Goal: Communication & Community: Share content

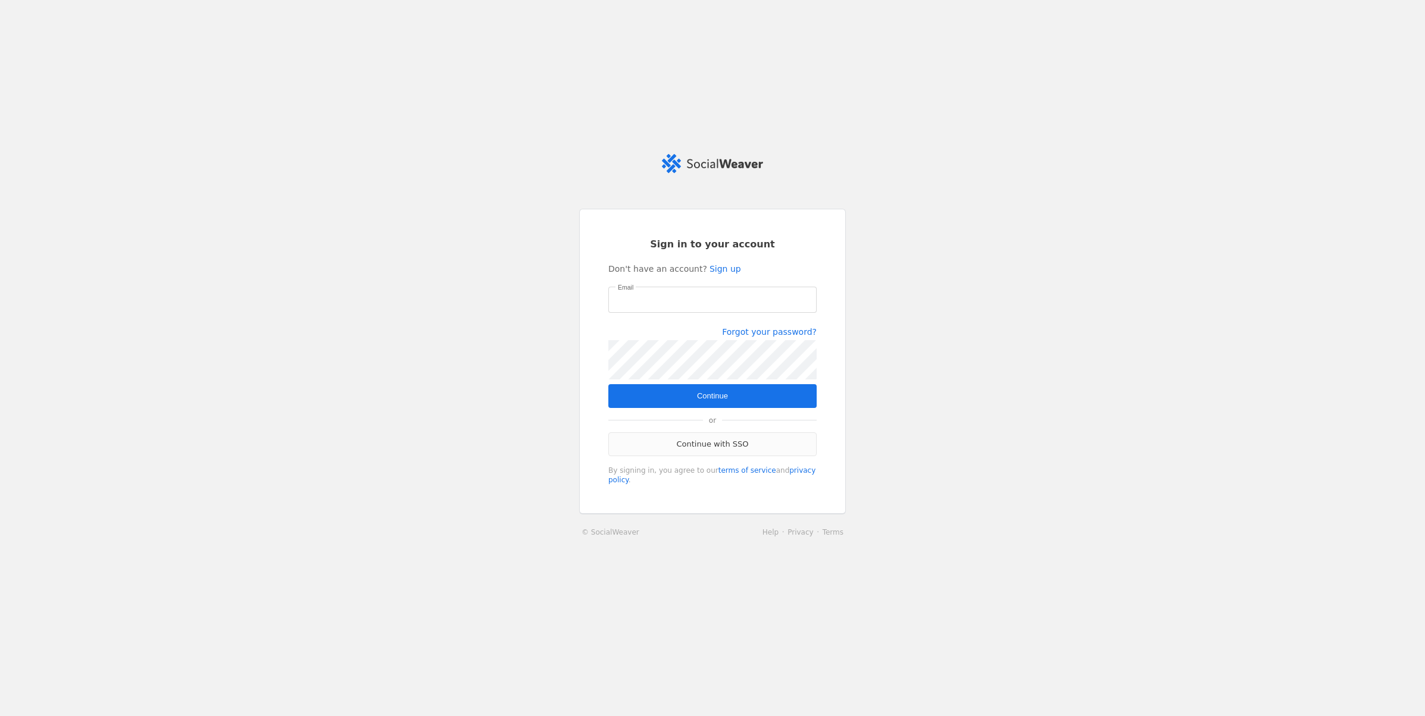
type input "[EMAIL_ADDRESS][PERSON_NAME][DOMAIN_NAME]"
click at [707, 444] on link "Continue with SSO" at bounding box center [712, 445] width 208 height 24
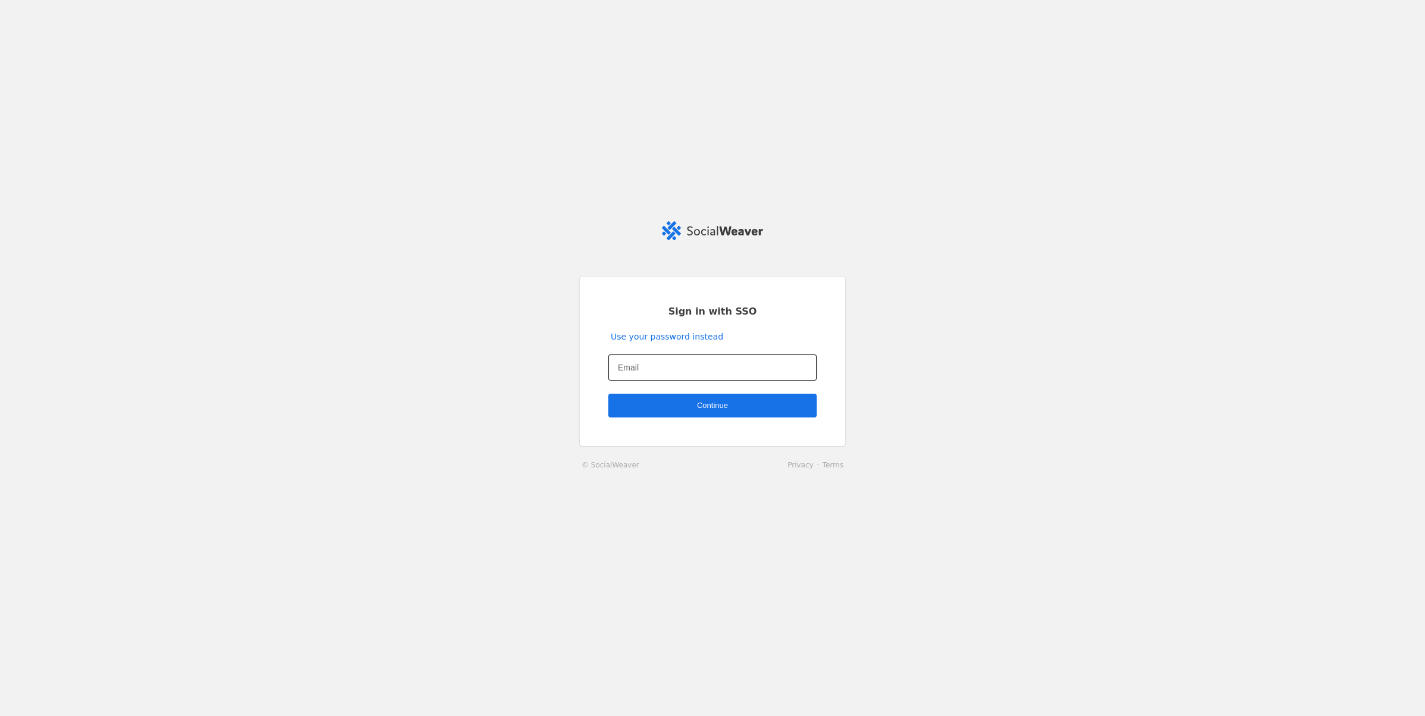
click at [676, 362] on input "Email" at bounding box center [712, 368] width 189 height 14
type input "shelby.scholze@jll.com"
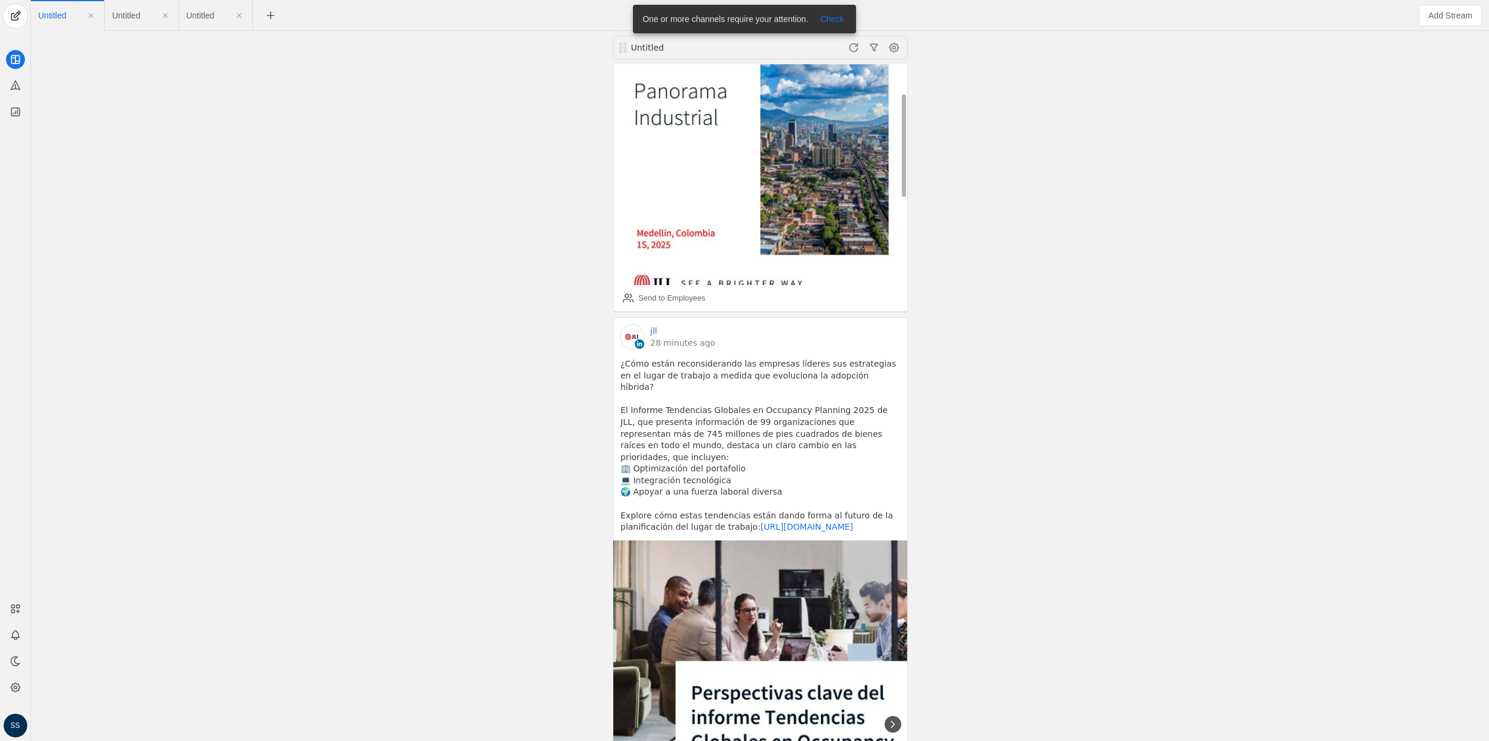
scroll to position [424, 0]
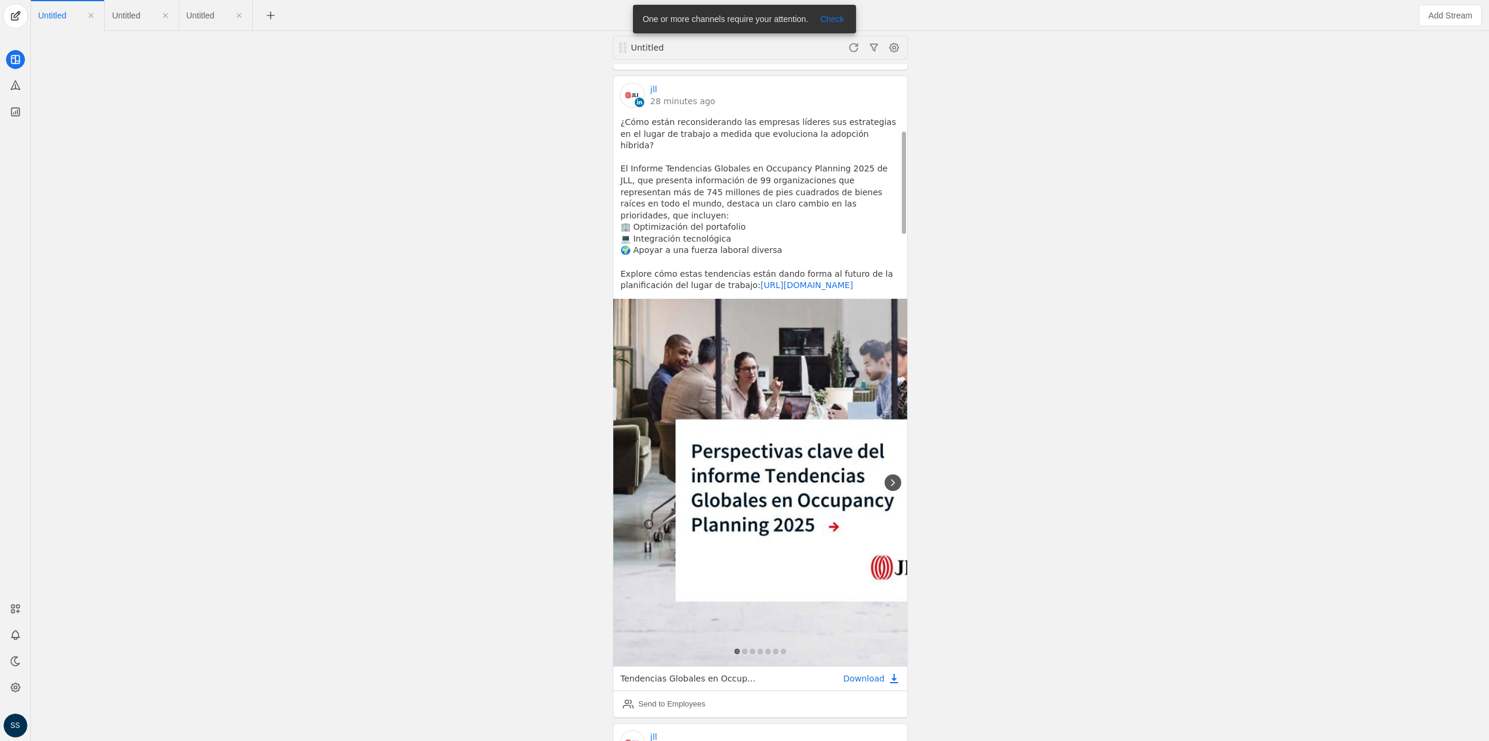
click at [890, 477] on icon at bounding box center [893, 483] width 12 height 12
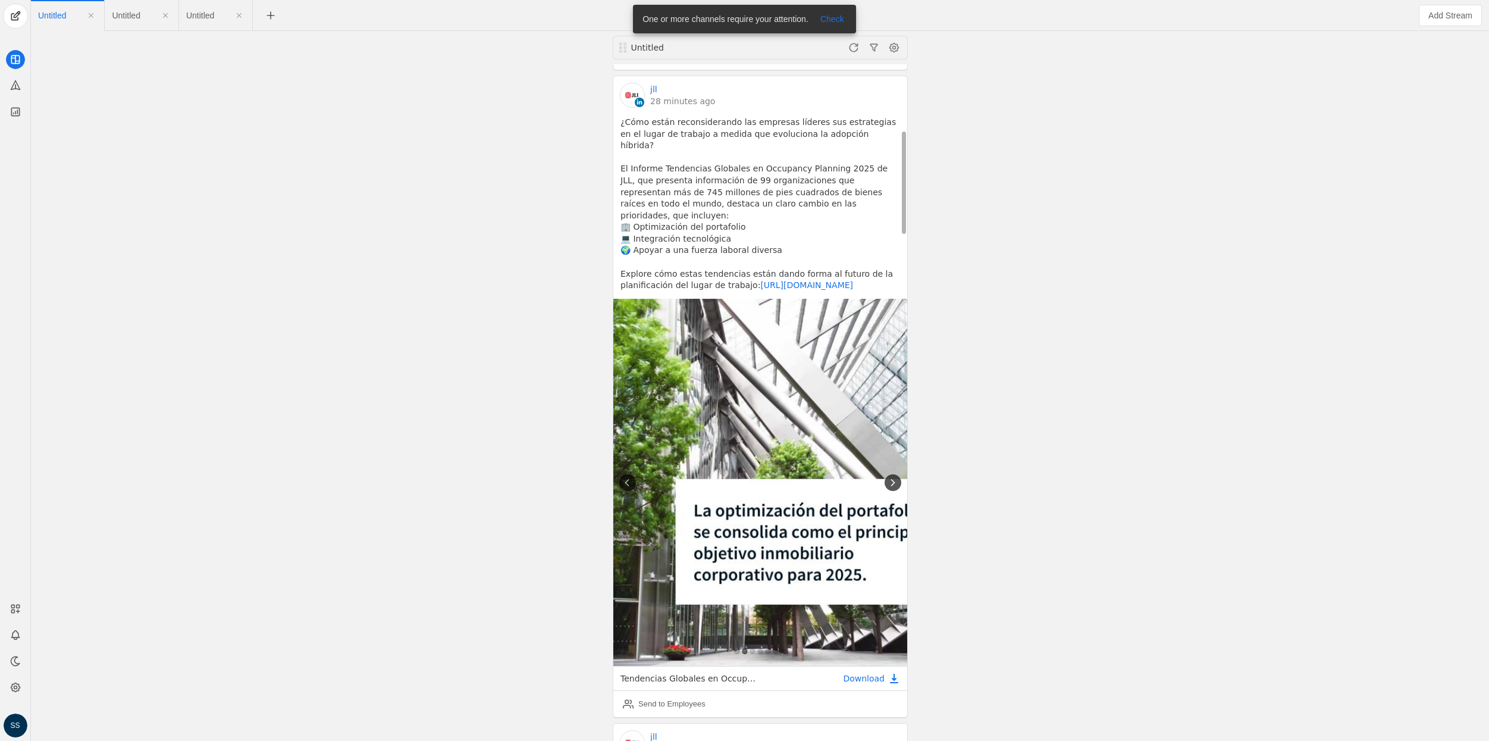
click at [890, 477] on icon at bounding box center [893, 483] width 12 height 12
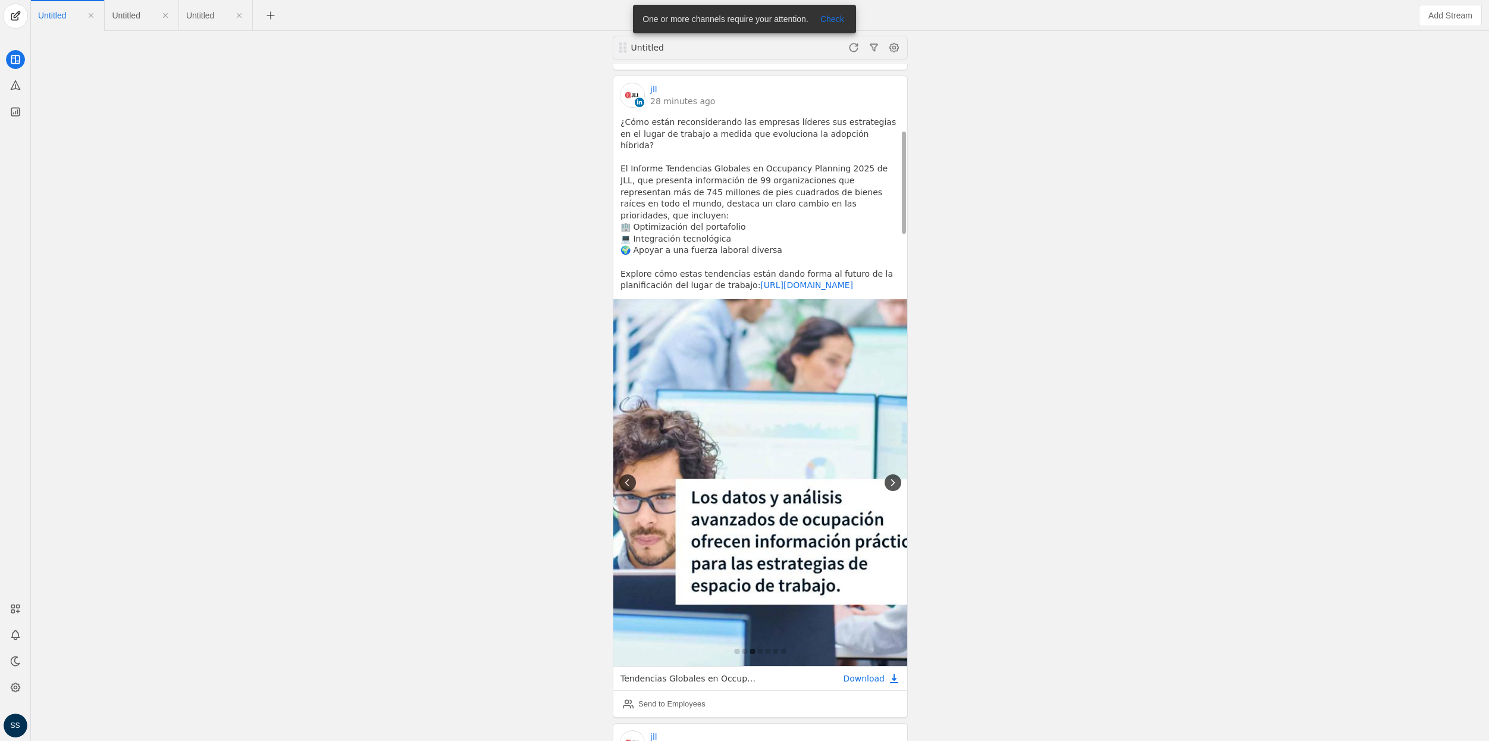
click at [890, 477] on icon at bounding box center [893, 483] width 12 height 12
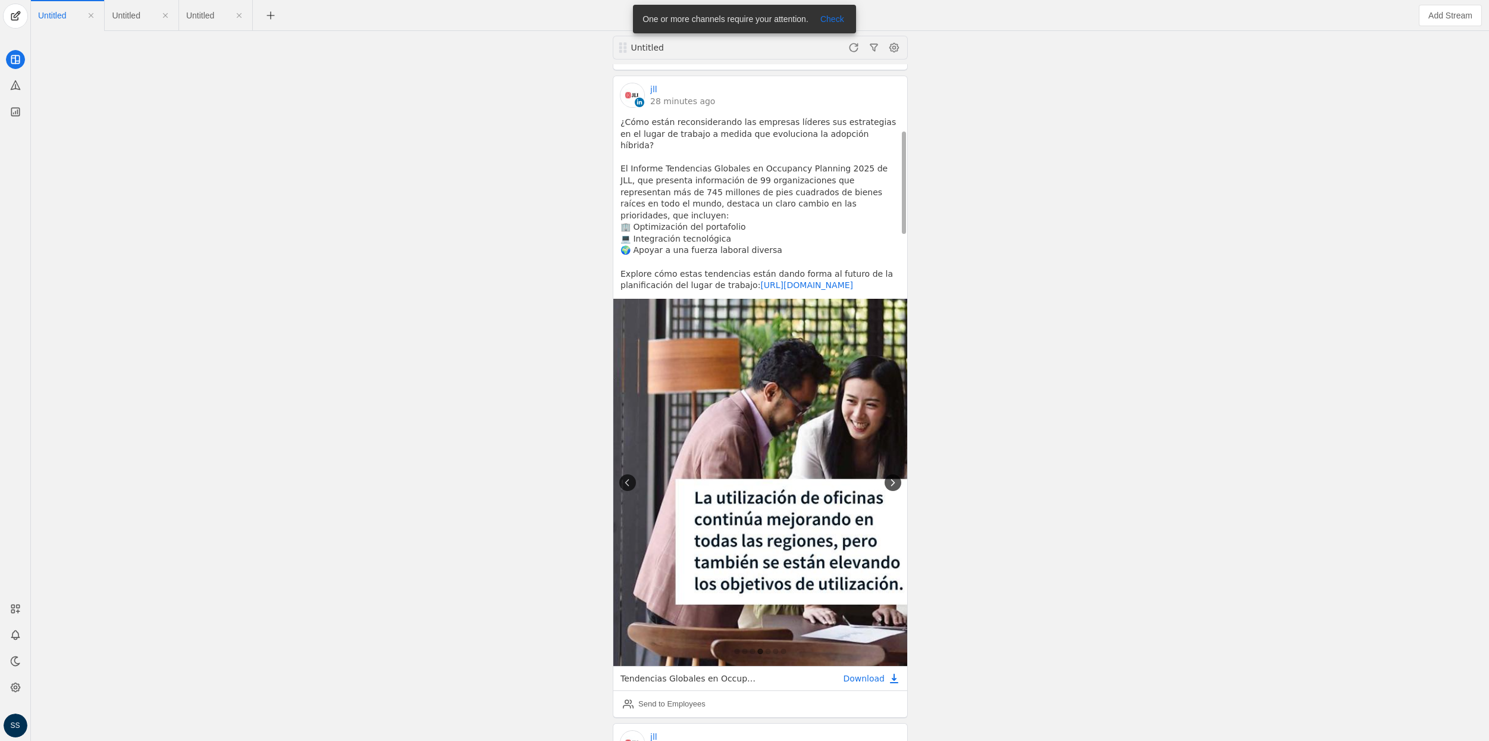
click at [890, 477] on icon at bounding box center [893, 483] width 12 height 12
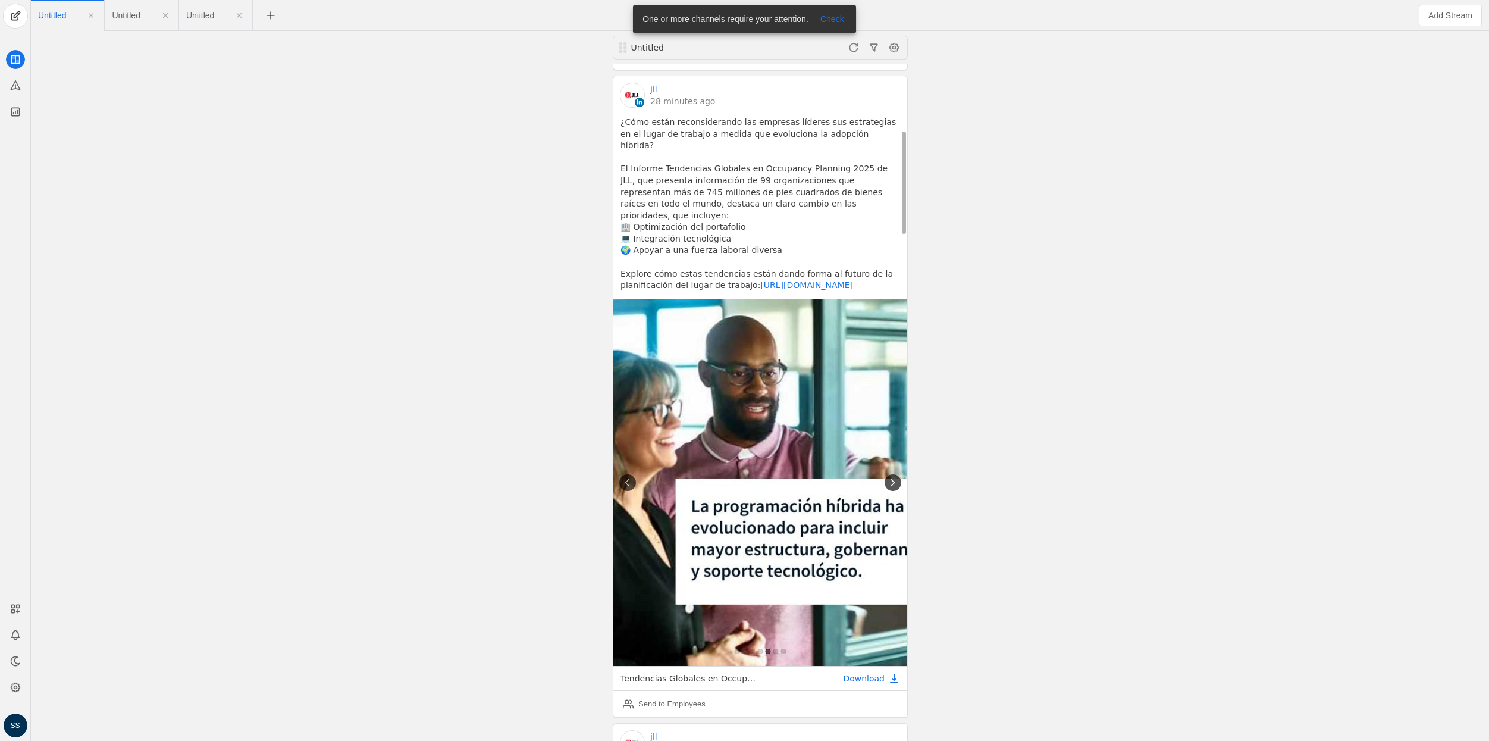
click at [890, 477] on icon at bounding box center [893, 483] width 12 height 12
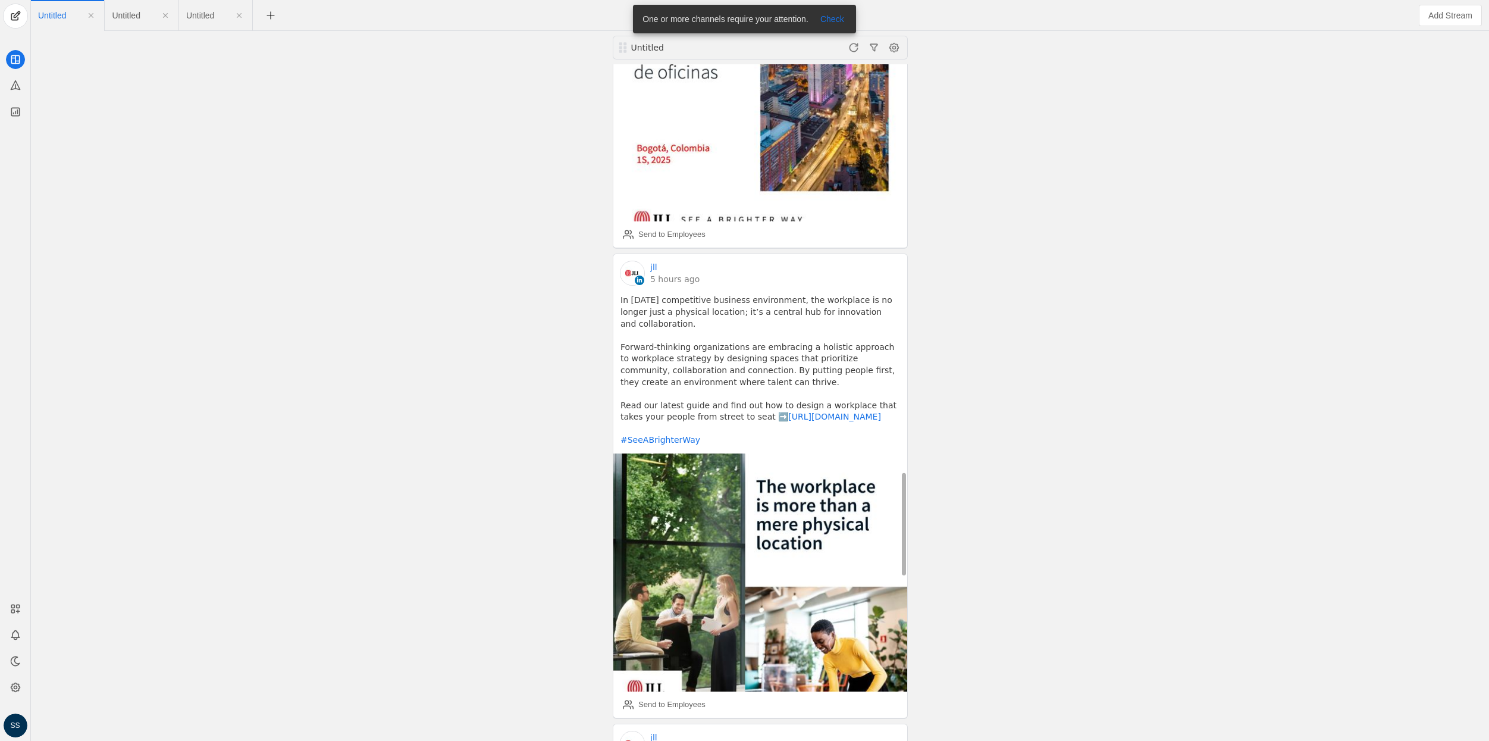
scroll to position [2653, 0]
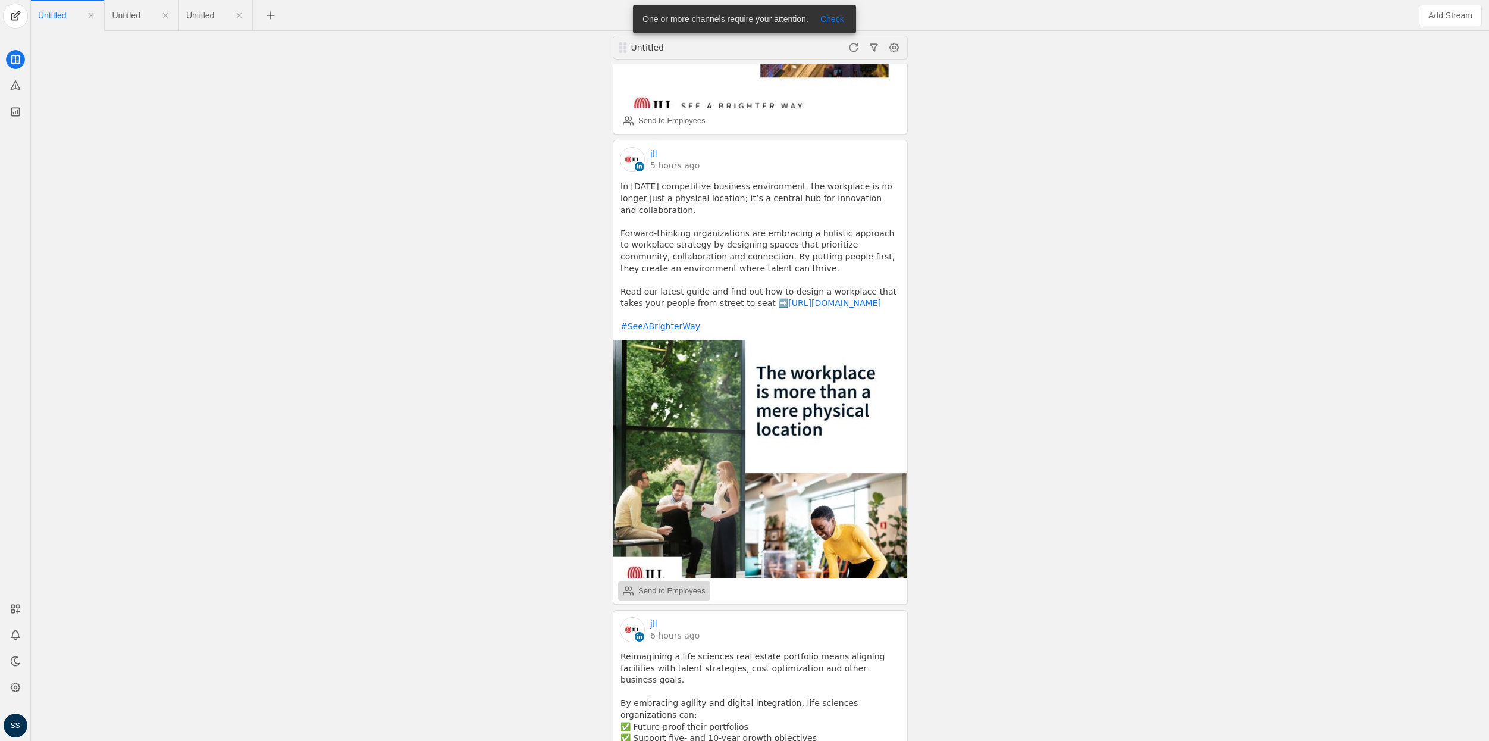
click at [658, 585] on div "Send to Employees" at bounding box center [671, 591] width 67 height 12
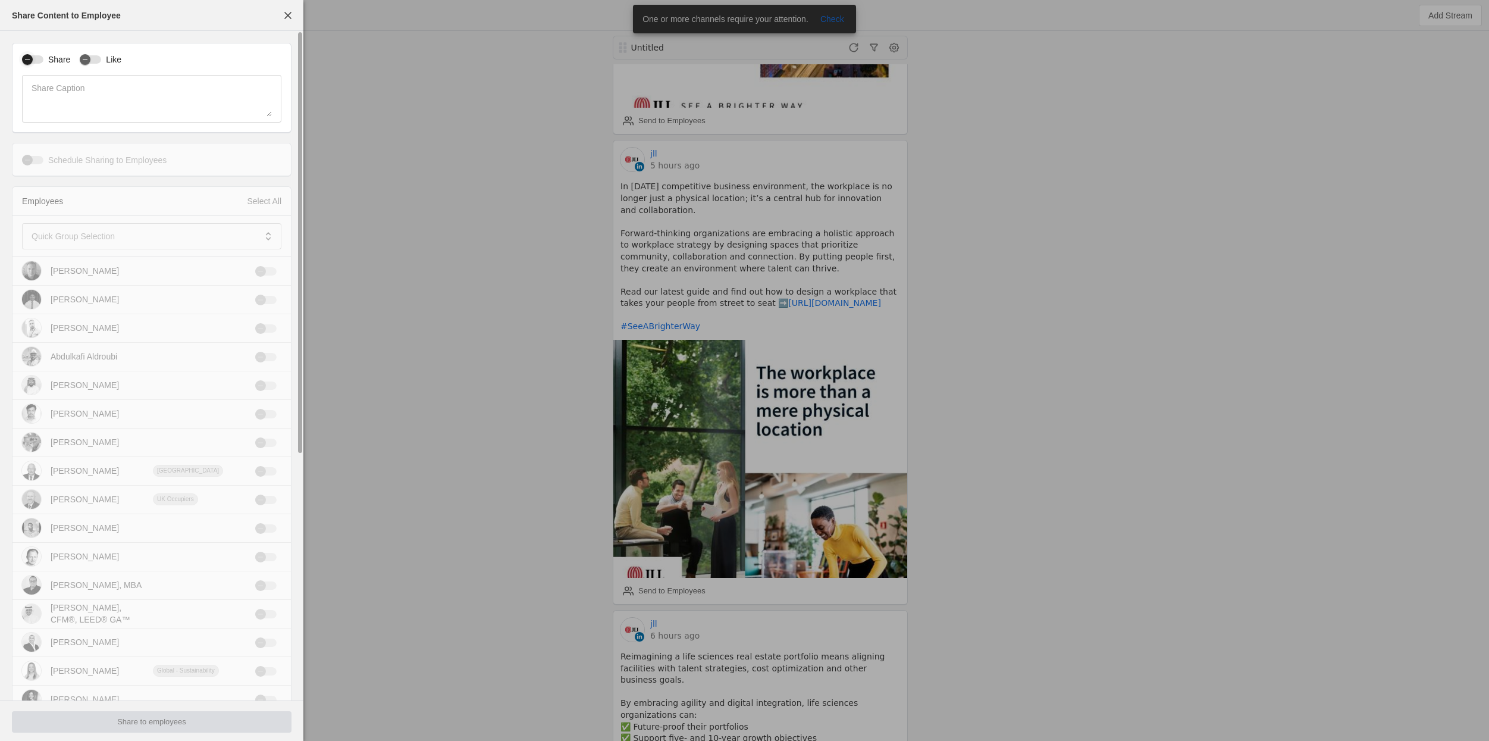
click at [40, 62] on div "button" at bounding box center [32, 59] width 21 height 8
click at [102, 233] on mat-label "Quick Group Selection" at bounding box center [73, 236] width 83 height 14
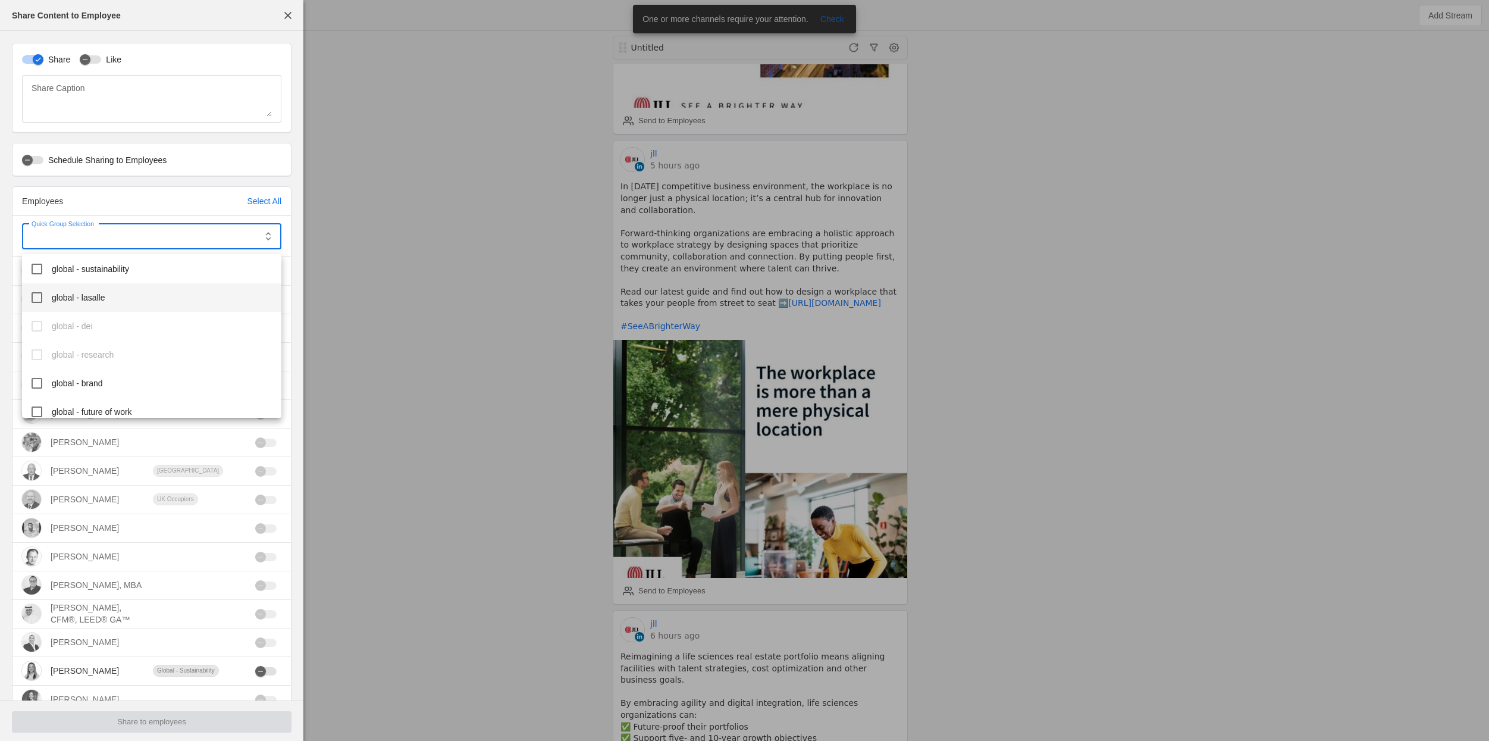
scroll to position [320, 0]
click at [79, 378] on span "global - brand" at bounding box center [77, 382] width 51 height 12
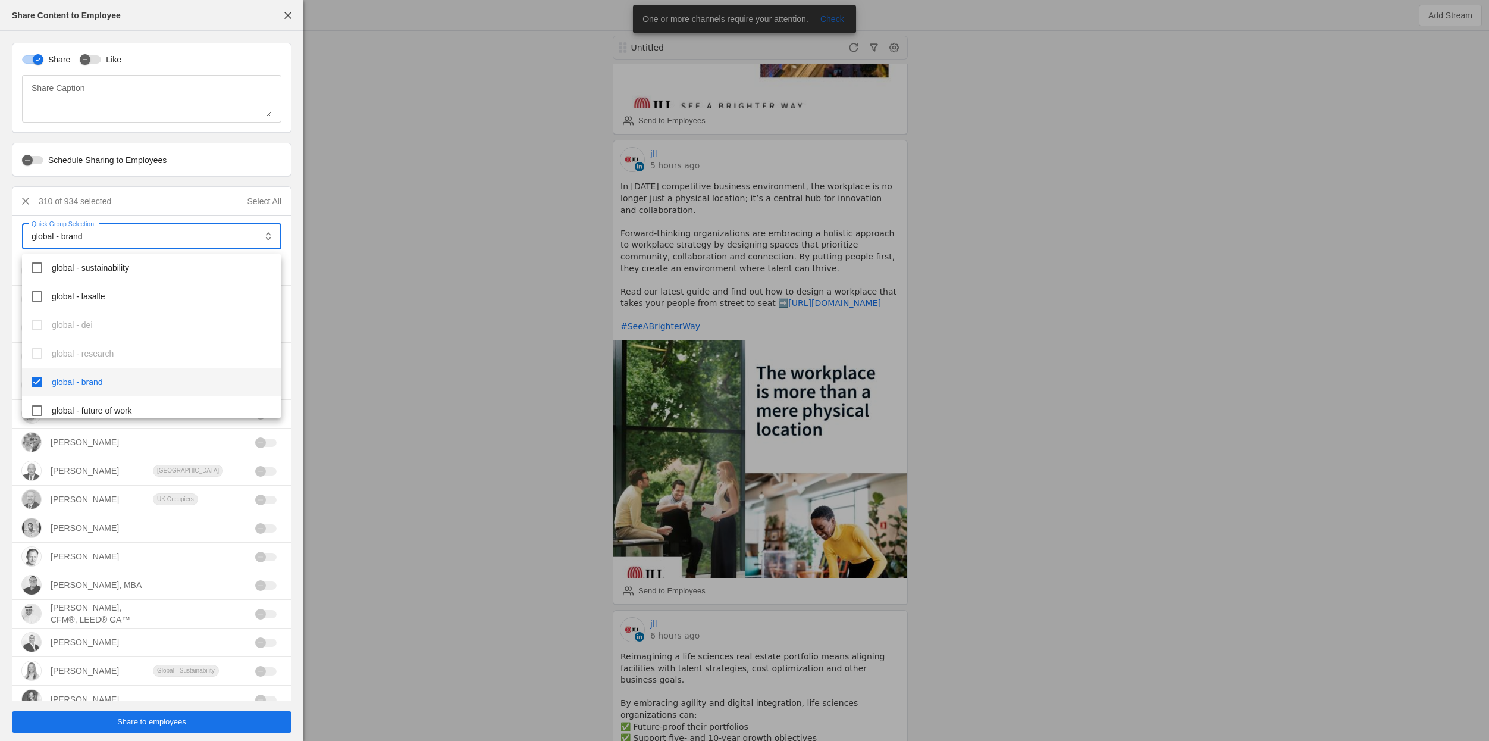
click at [172, 724] on div at bounding box center [744, 370] width 1489 height 741
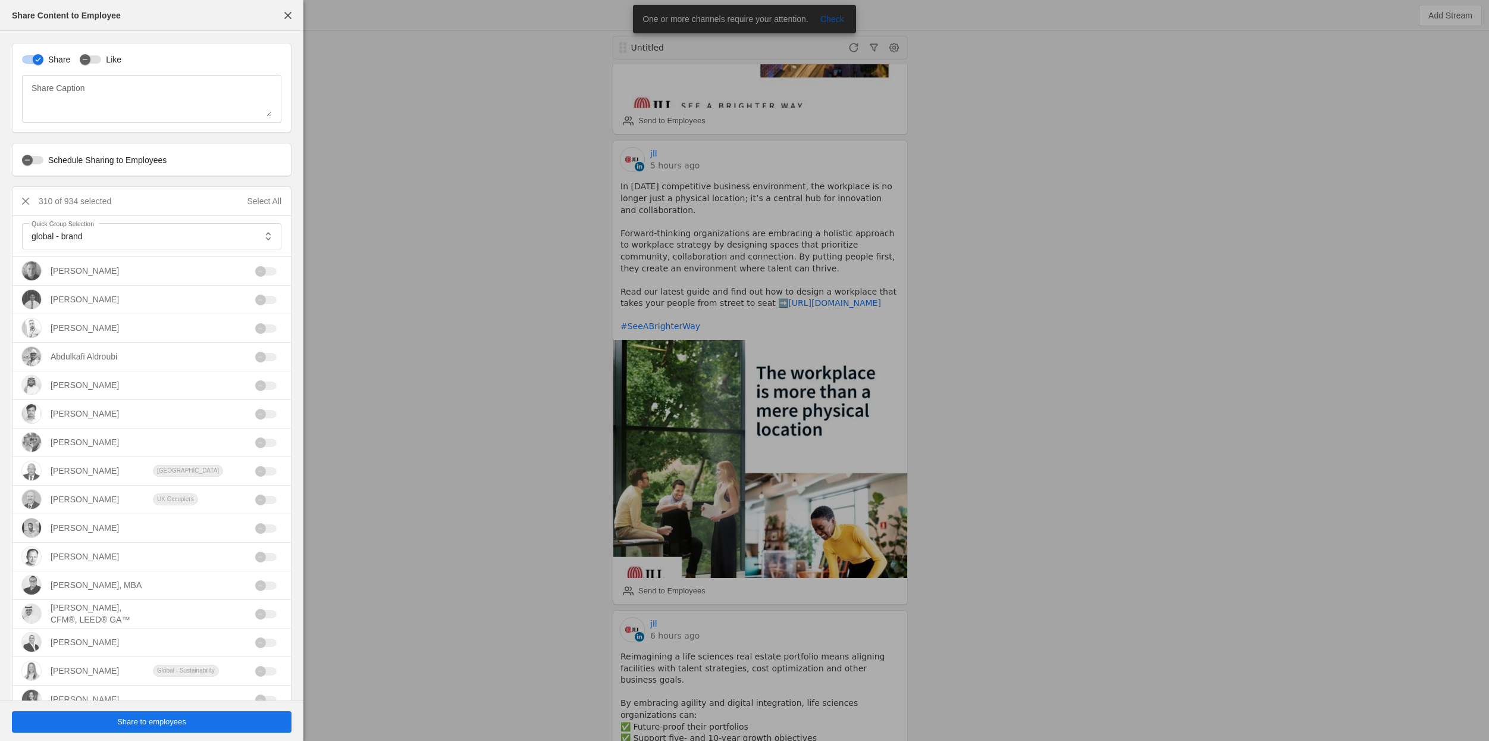
click at [154, 722] on span "Share to employees" at bounding box center [151, 722] width 69 height 12
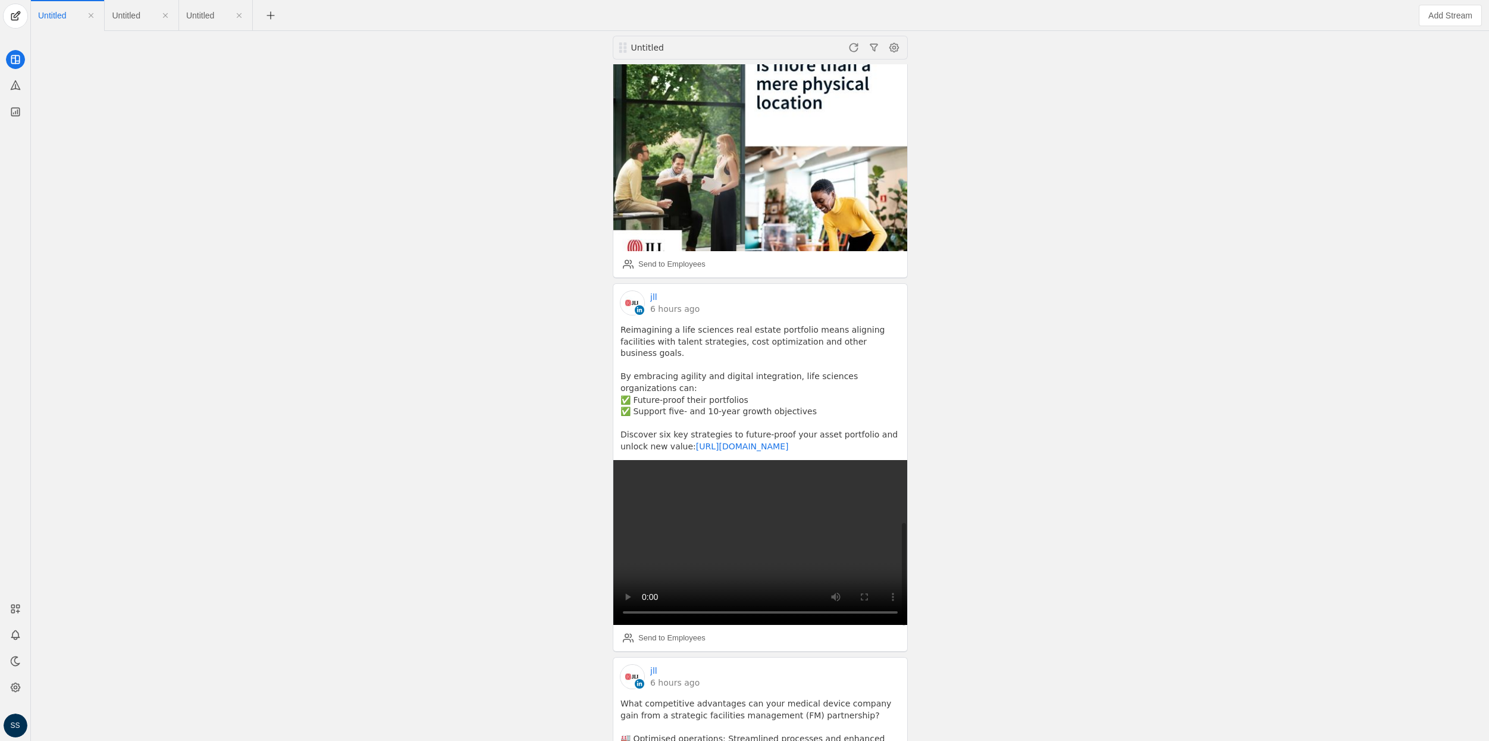
scroll to position [2981, 0]
click at [729, 441] on link "[URL][DOMAIN_NAME]" at bounding box center [742, 446] width 93 height 10
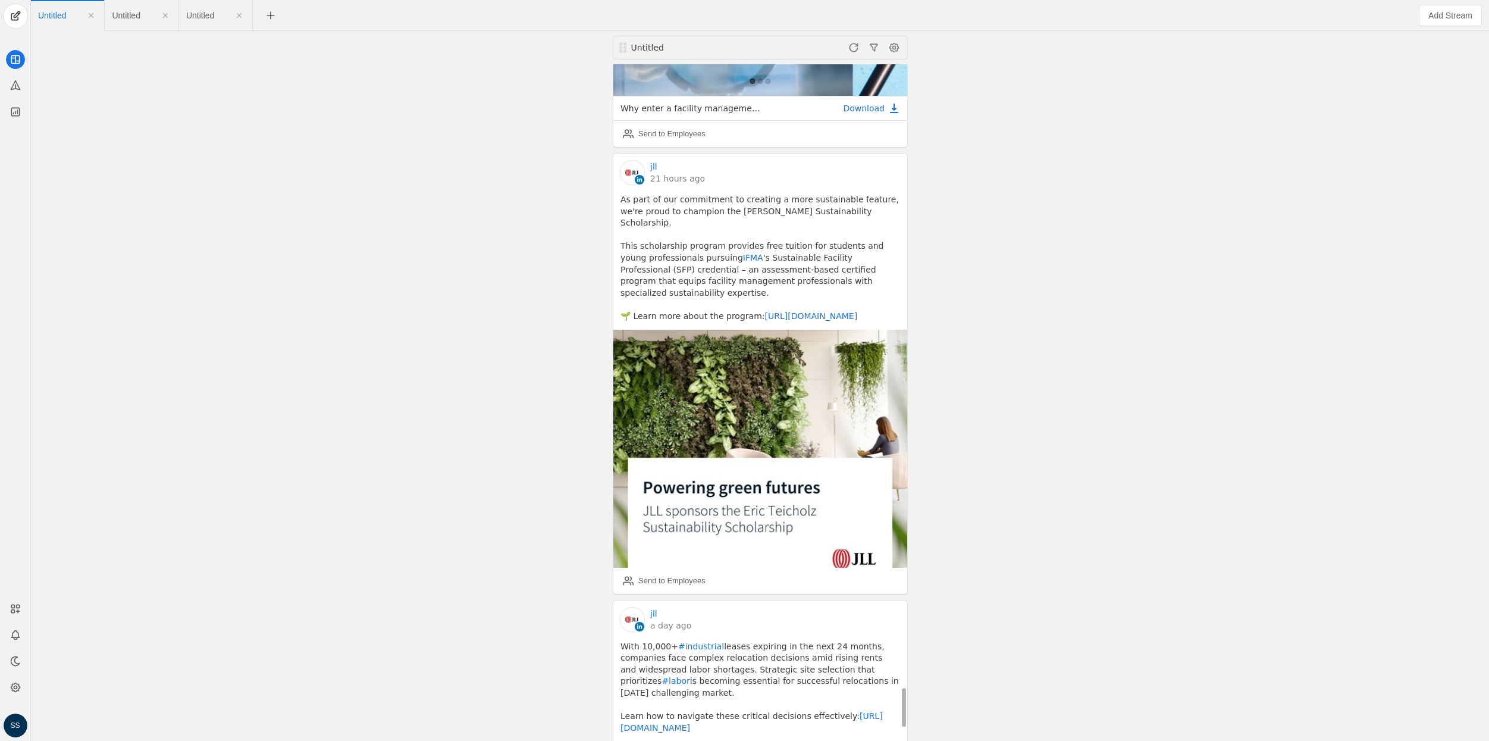
scroll to position [10798, 0]
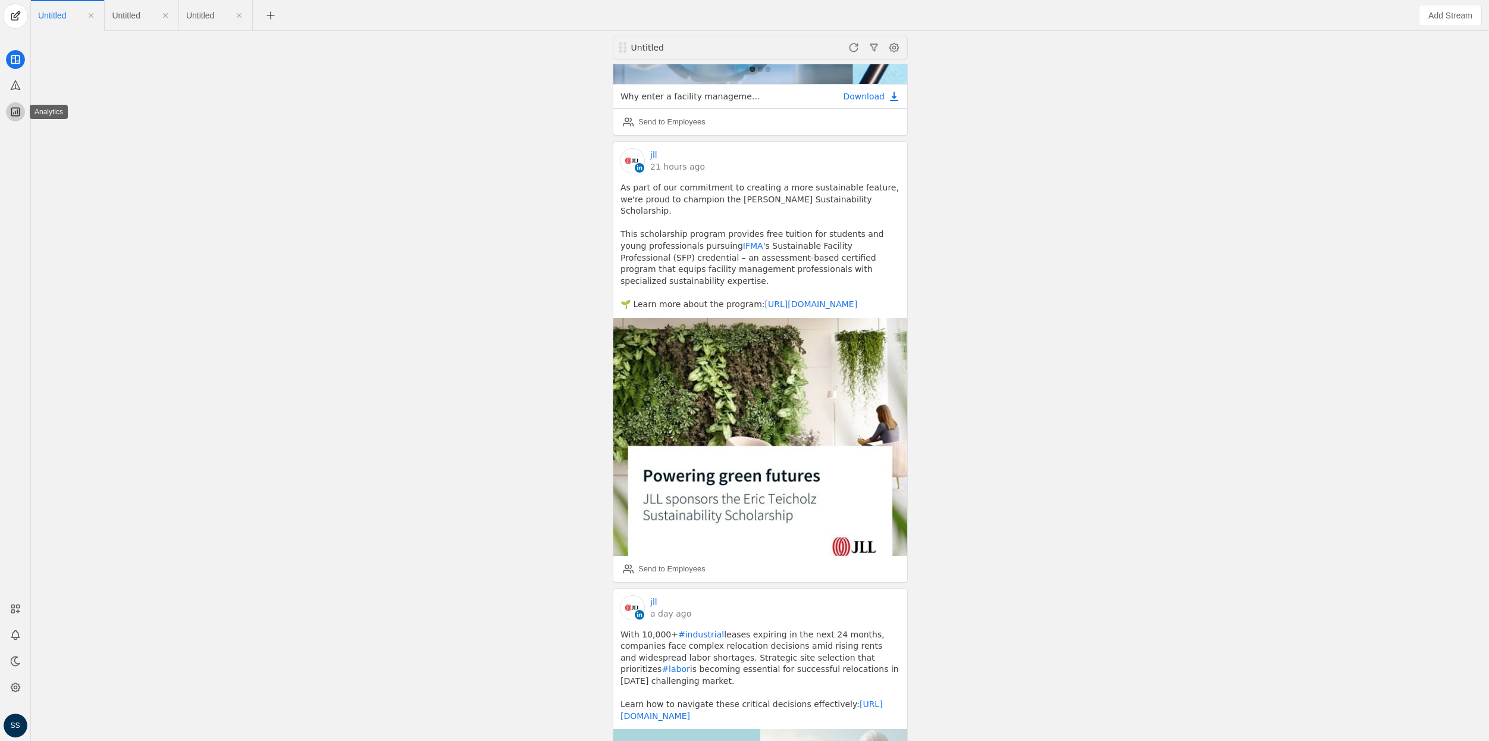
click at [19, 109] on icon at bounding box center [15, 112] width 8 height 8
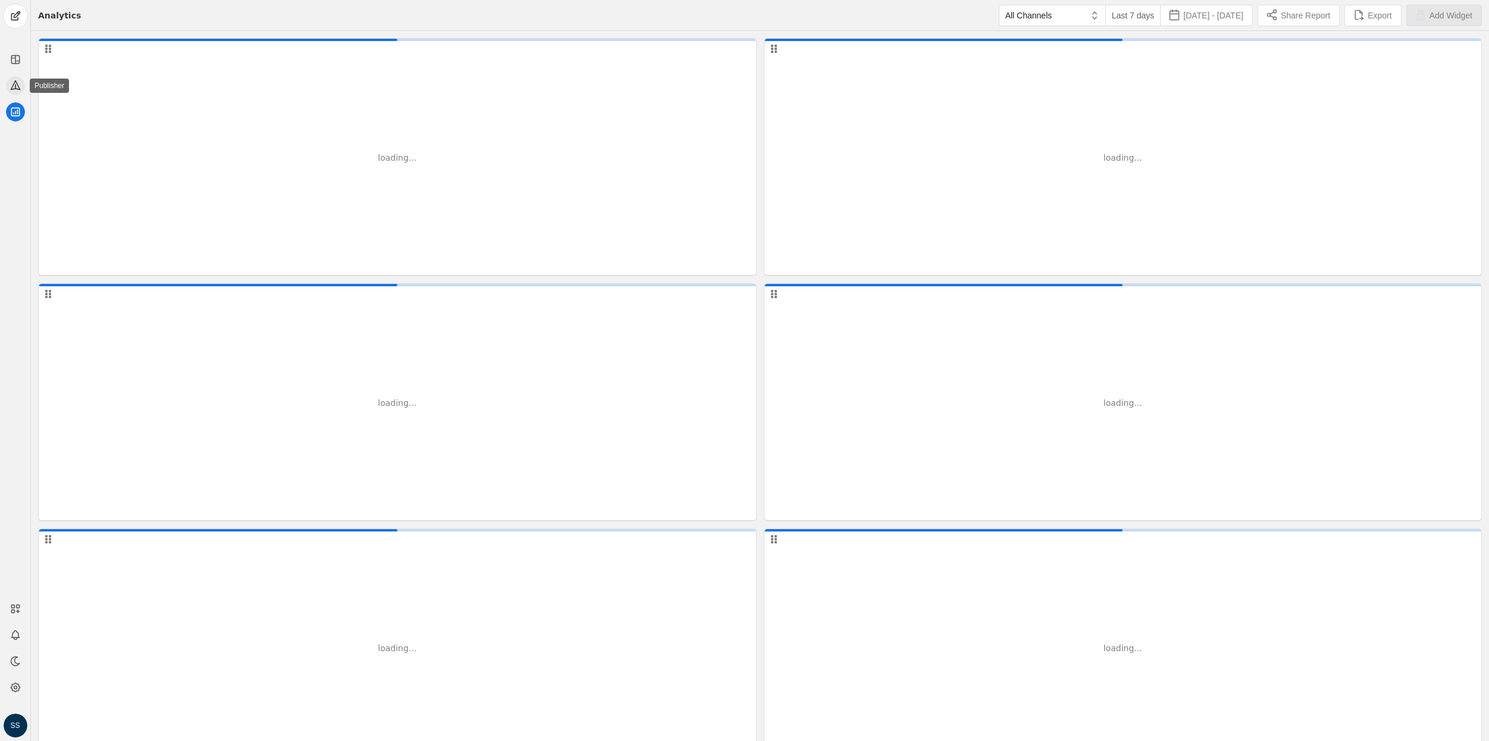
click at [21, 84] on app-icon at bounding box center [15, 85] width 19 height 19
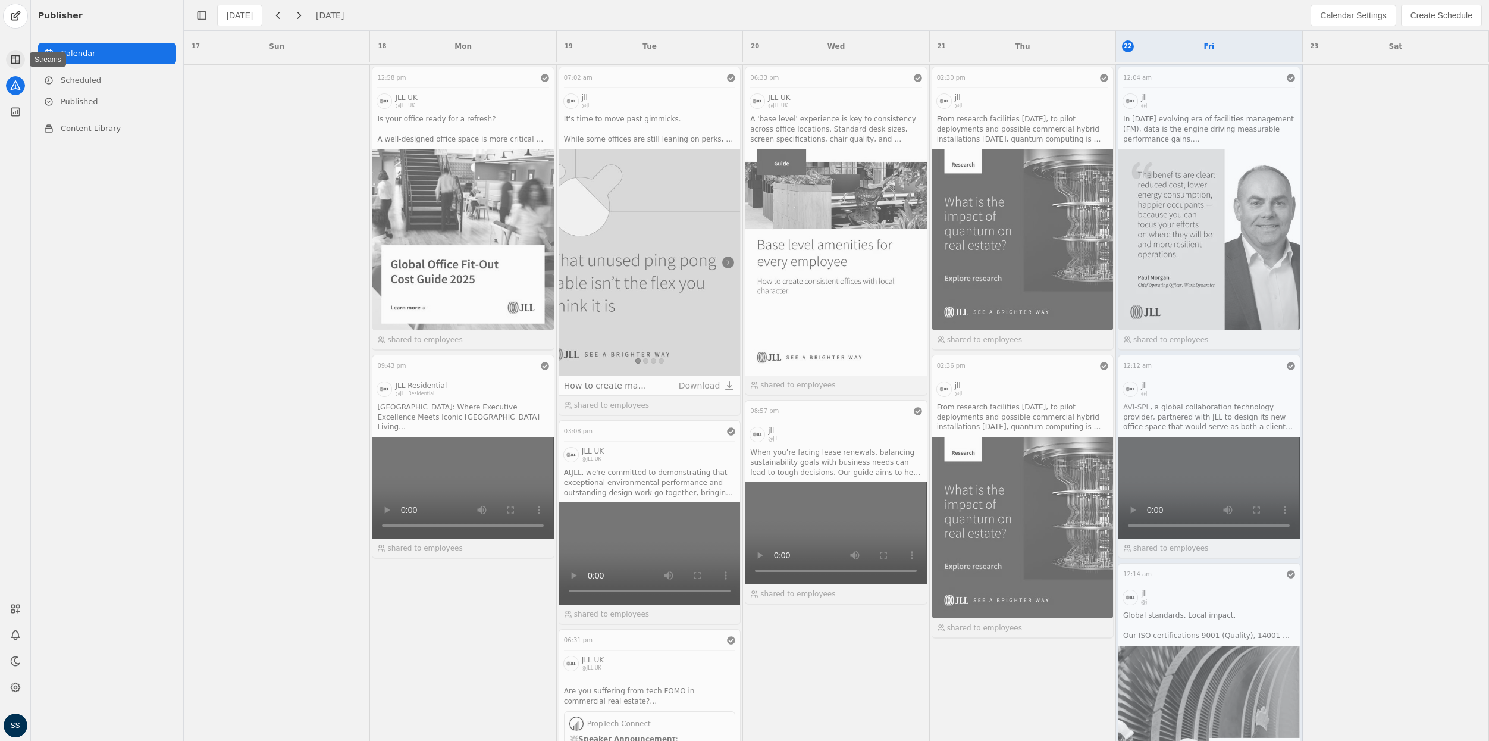
click at [21, 52] on app-icon at bounding box center [15, 59] width 19 height 19
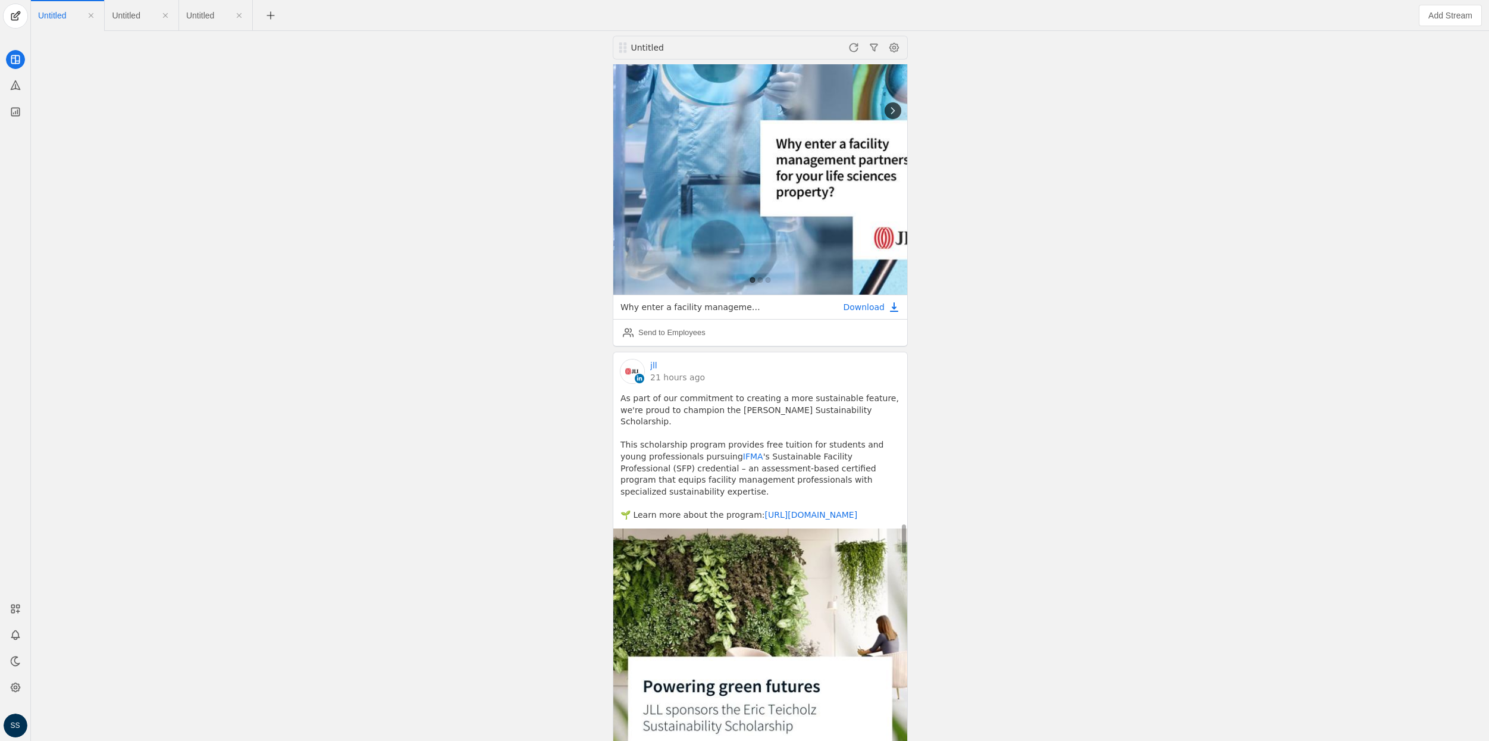
scroll to position [10971, 0]
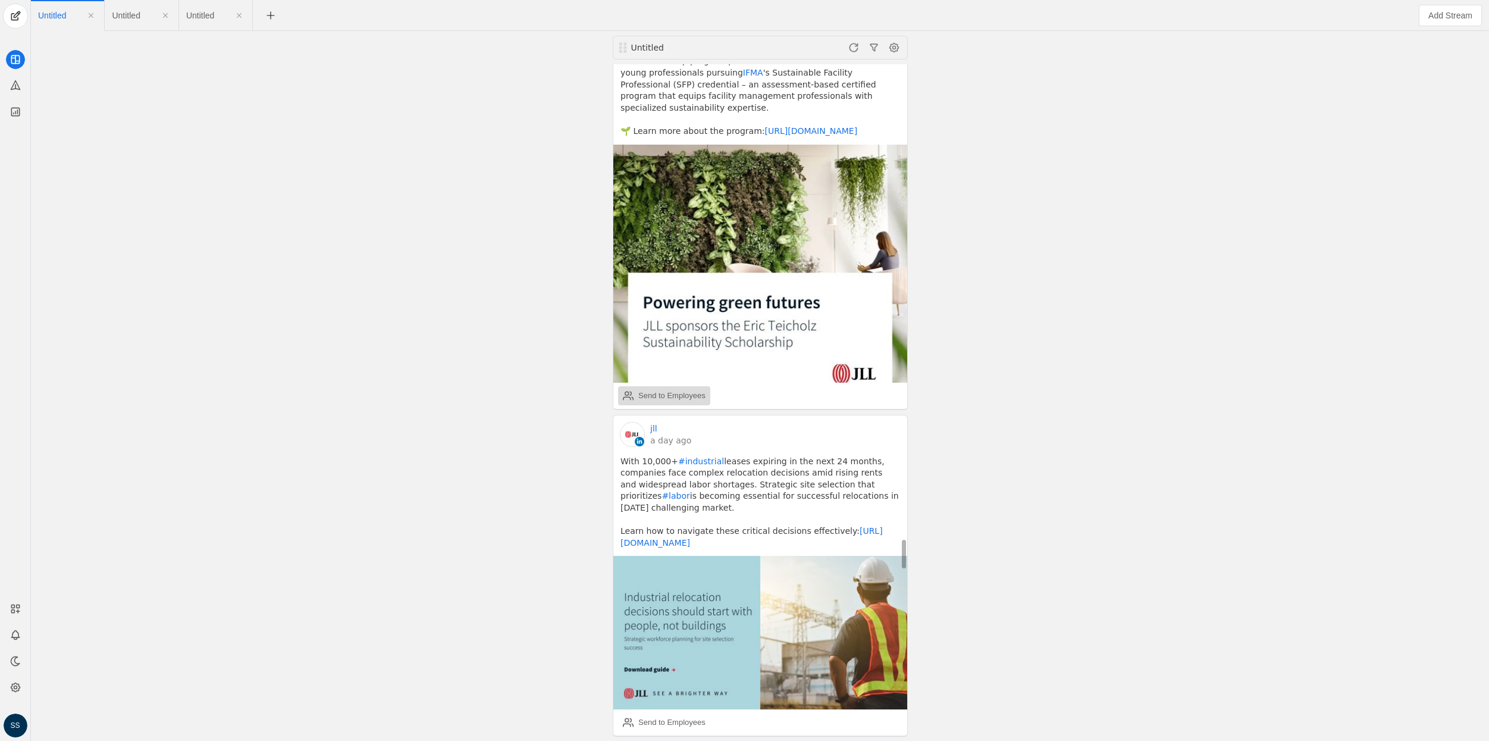
click at [685, 390] on div "Send to Employees" at bounding box center [671, 396] width 67 height 12
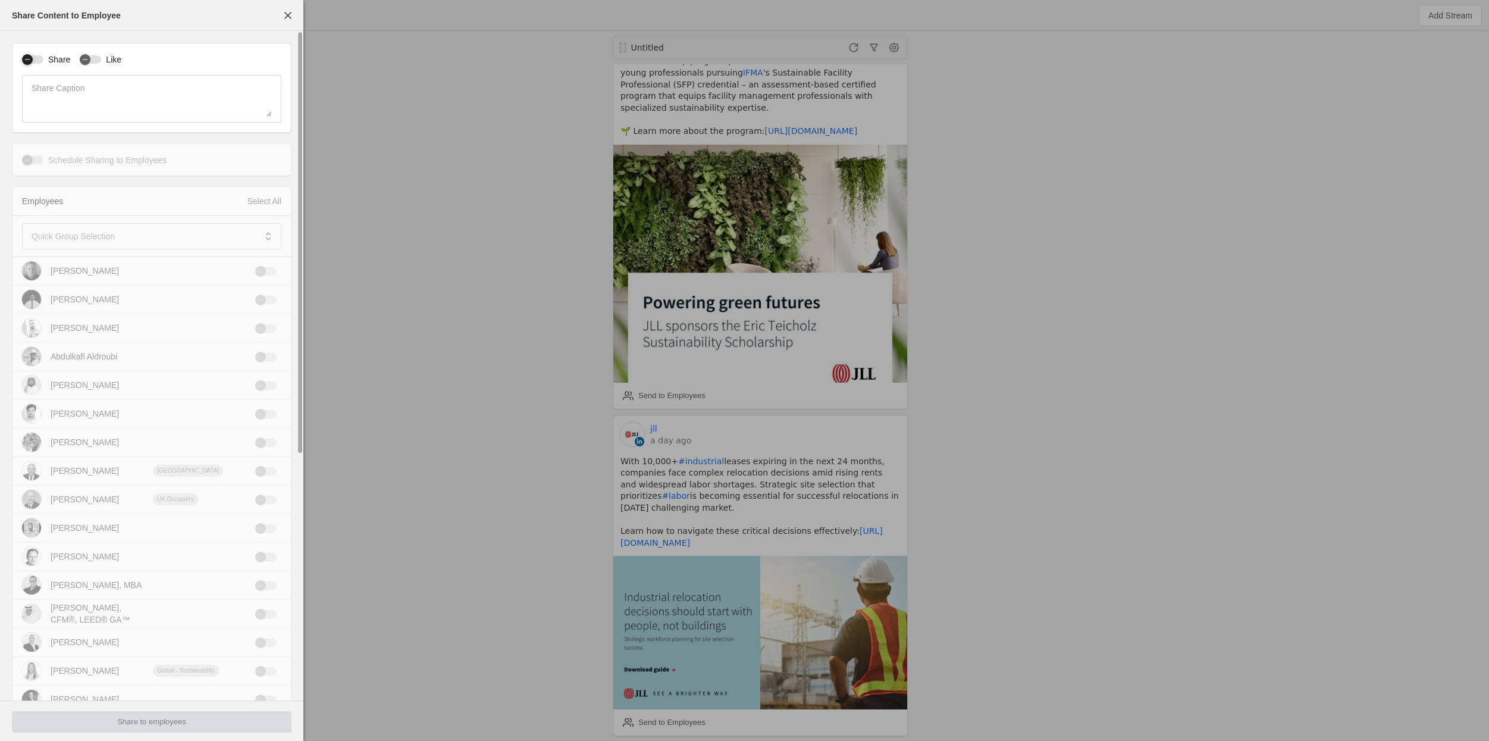
click at [41, 60] on div "button" at bounding box center [32, 59] width 21 height 8
click at [121, 228] on div at bounding box center [144, 236] width 224 height 26
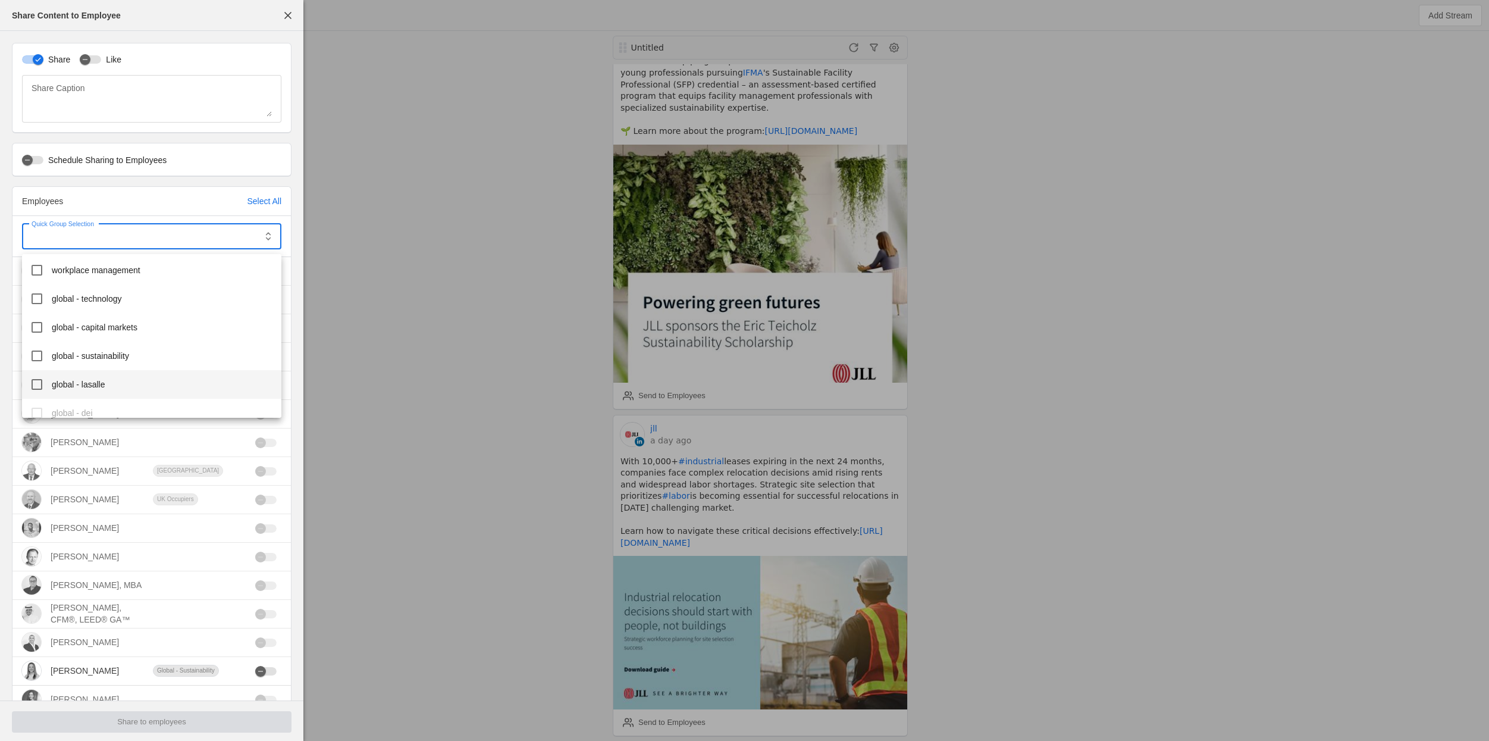
scroll to position [180, 0]
click at [129, 322] on span "workplace management" at bounding box center [96, 321] width 89 height 12
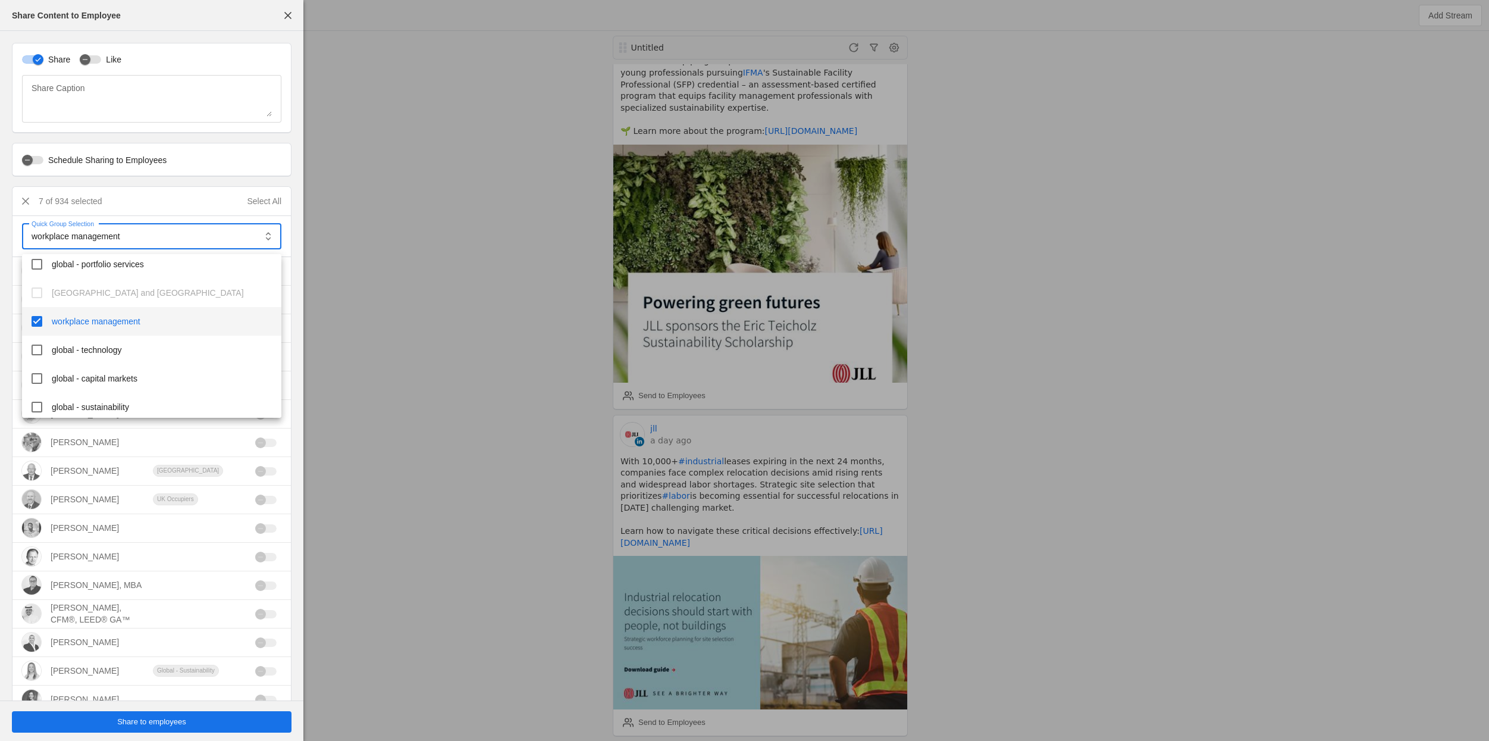
click at [186, 728] on div at bounding box center [744, 370] width 1489 height 741
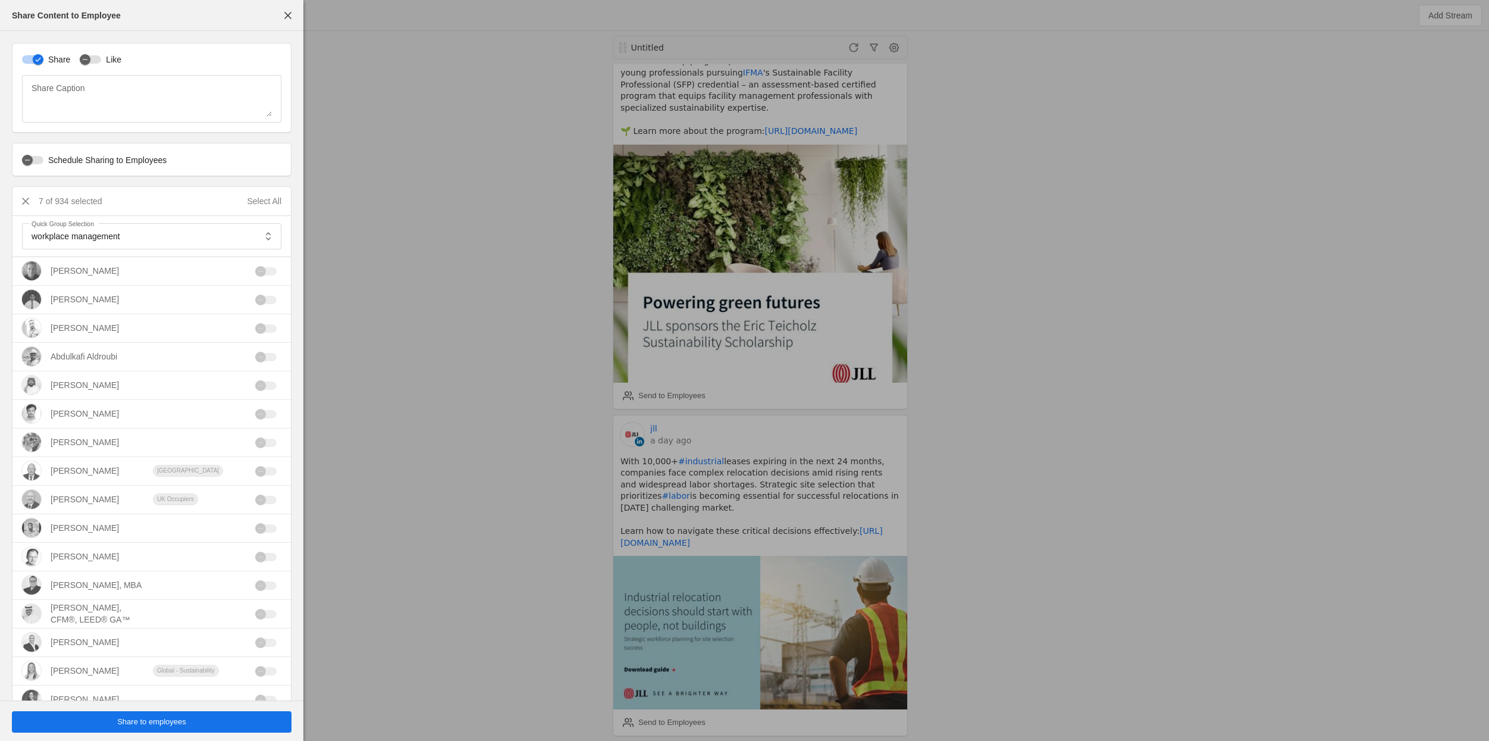
click at [183, 727] on span "Share to employees" at bounding box center [151, 722] width 69 height 12
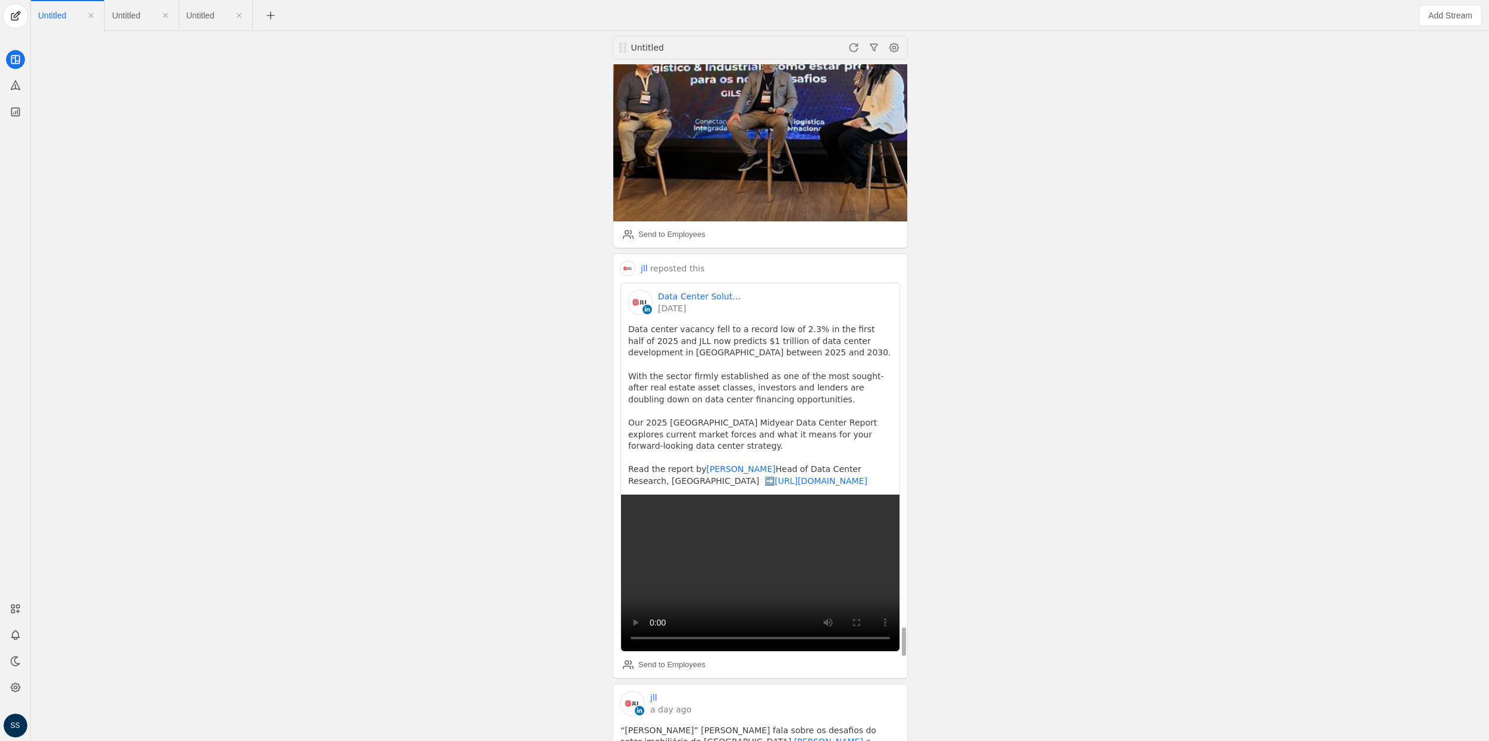
scroll to position [13216, 0]
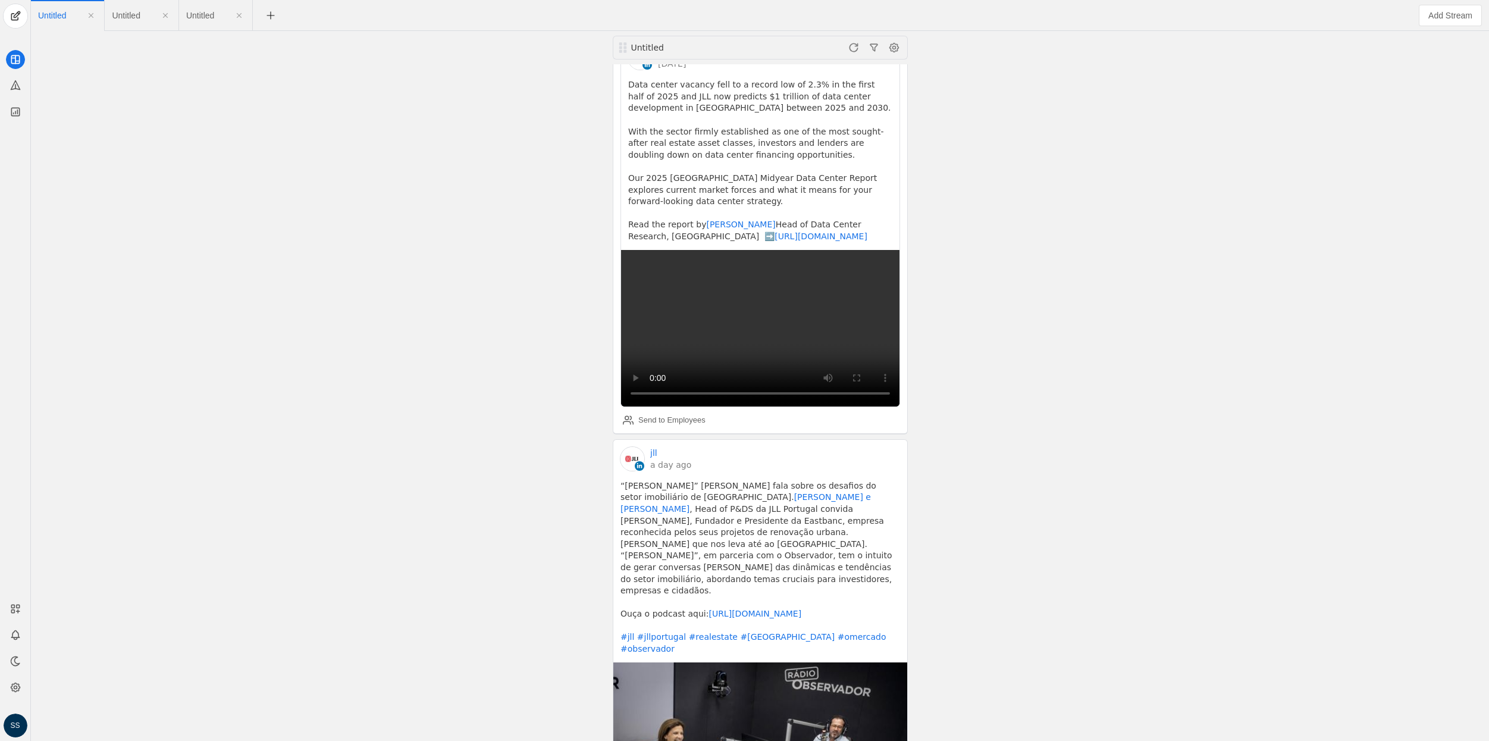
click at [126, 16] on span "Untitled" at bounding box center [126, 15] width 28 height 8
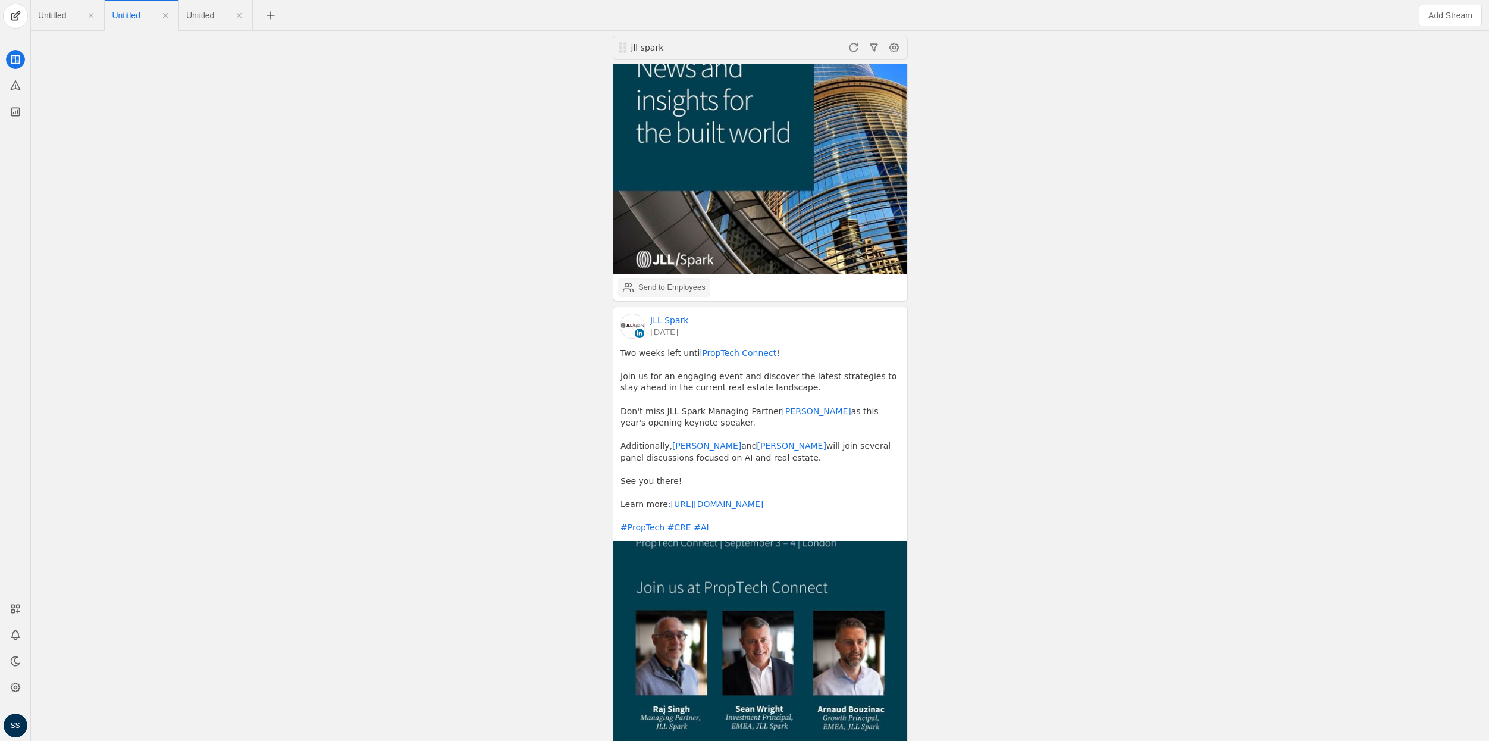
scroll to position [147, 0]
click at [214, 14] on span "Untitled" at bounding box center [200, 15] width 28 height 8
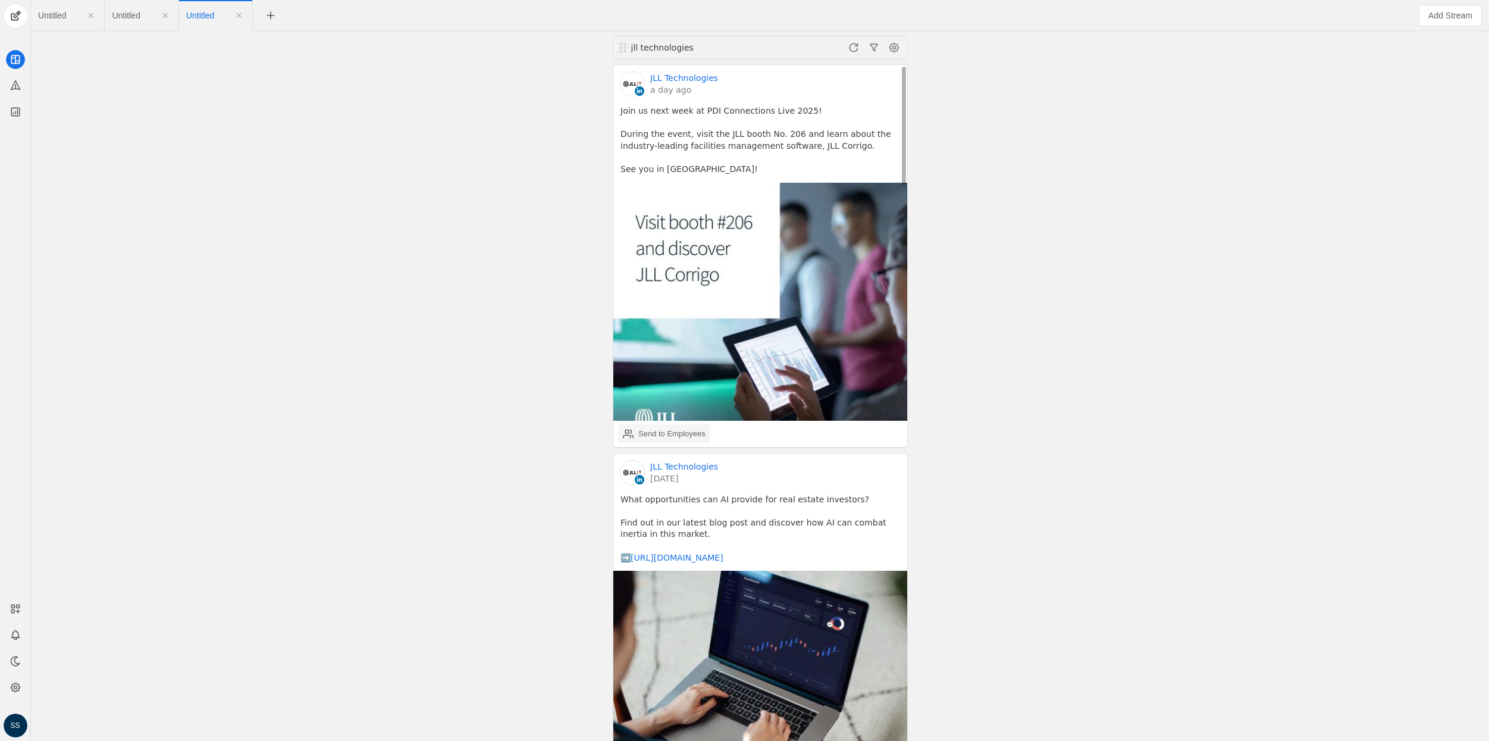
scroll to position [2, 0]
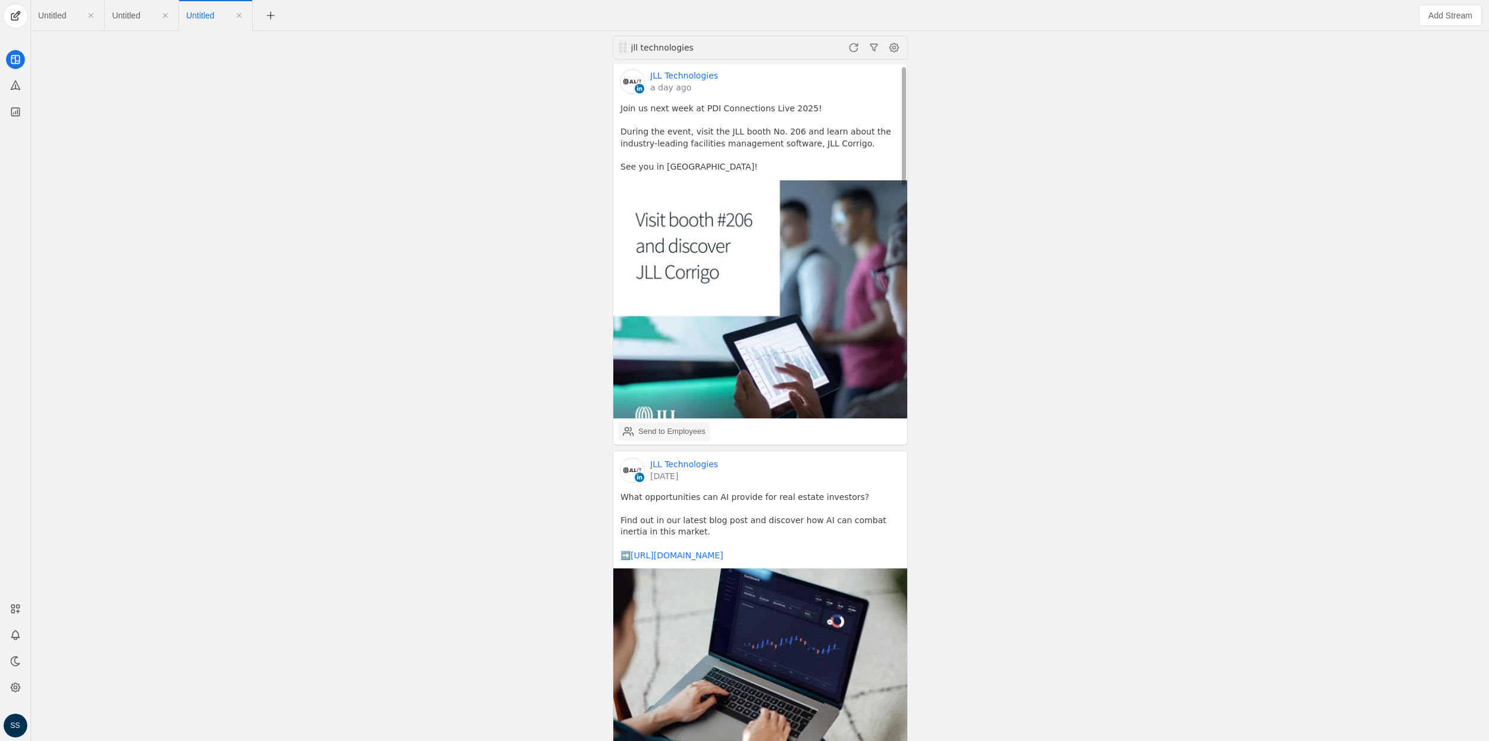
click at [637, 433] on div "Send to Employees" at bounding box center [664, 431] width 83 height 24
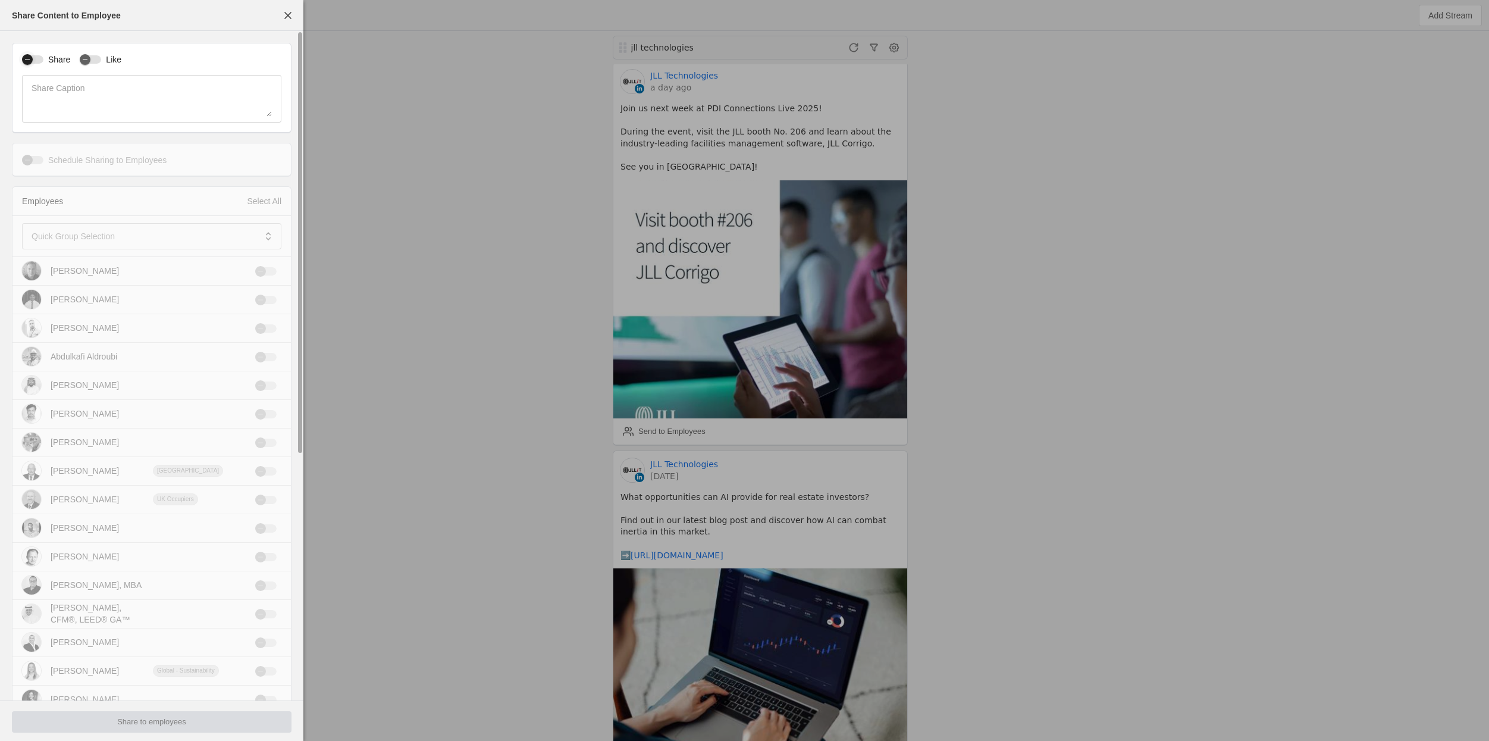
click at [33, 57] on div "button" at bounding box center [27, 59] width 11 height 11
click at [87, 232] on mat-label "Quick Group Selection" at bounding box center [73, 236] width 83 height 14
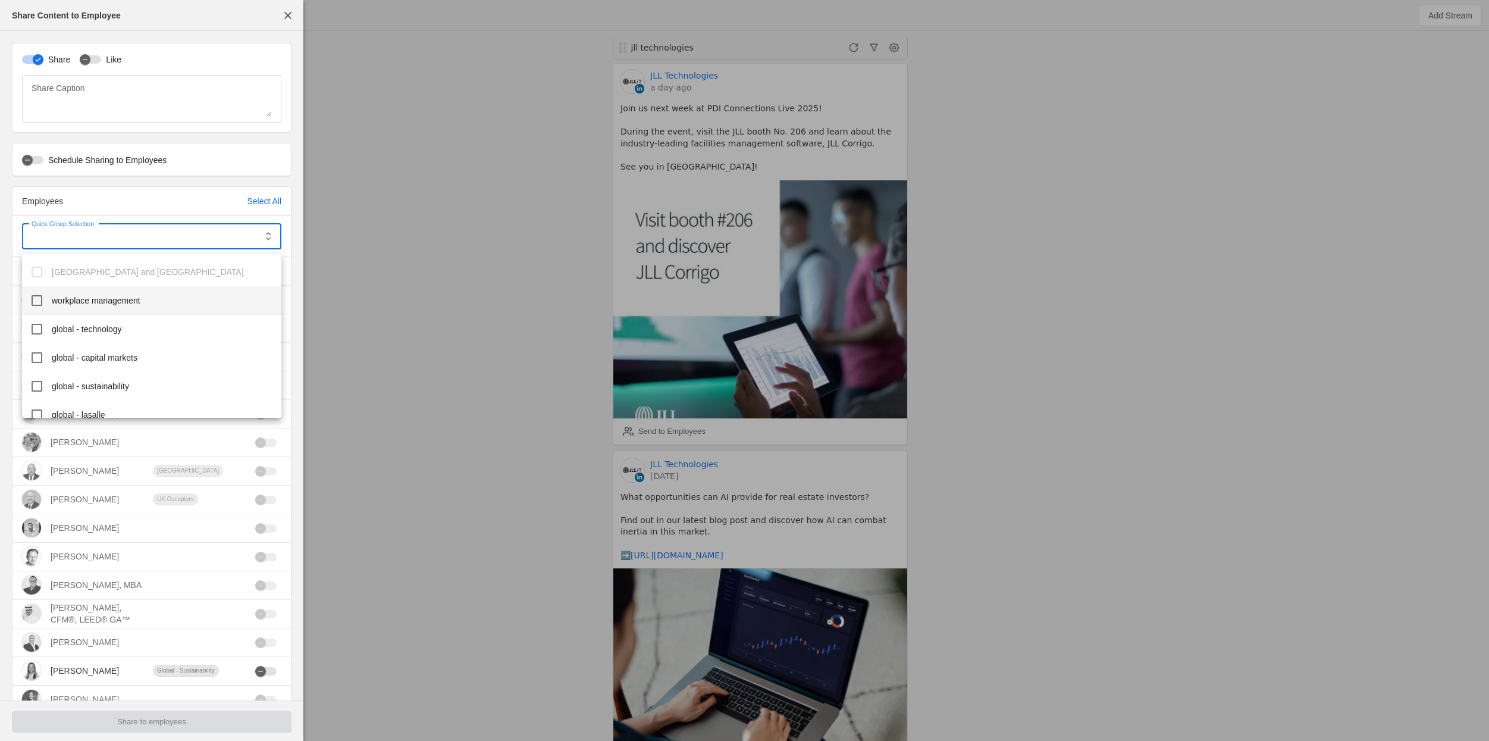
scroll to position [203, 0]
click at [114, 327] on span "global - technology" at bounding box center [87, 327] width 70 height 12
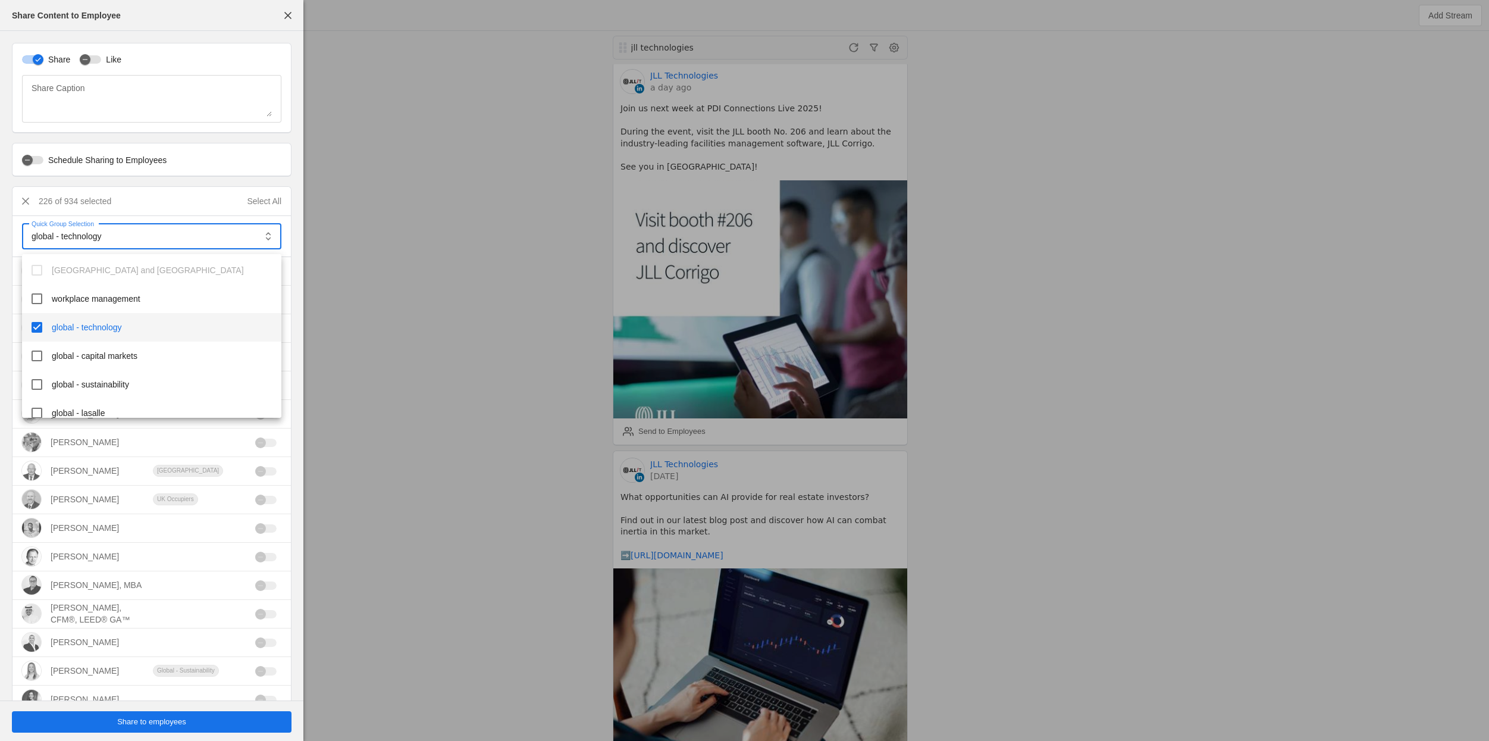
click at [146, 727] on div at bounding box center [744, 370] width 1489 height 741
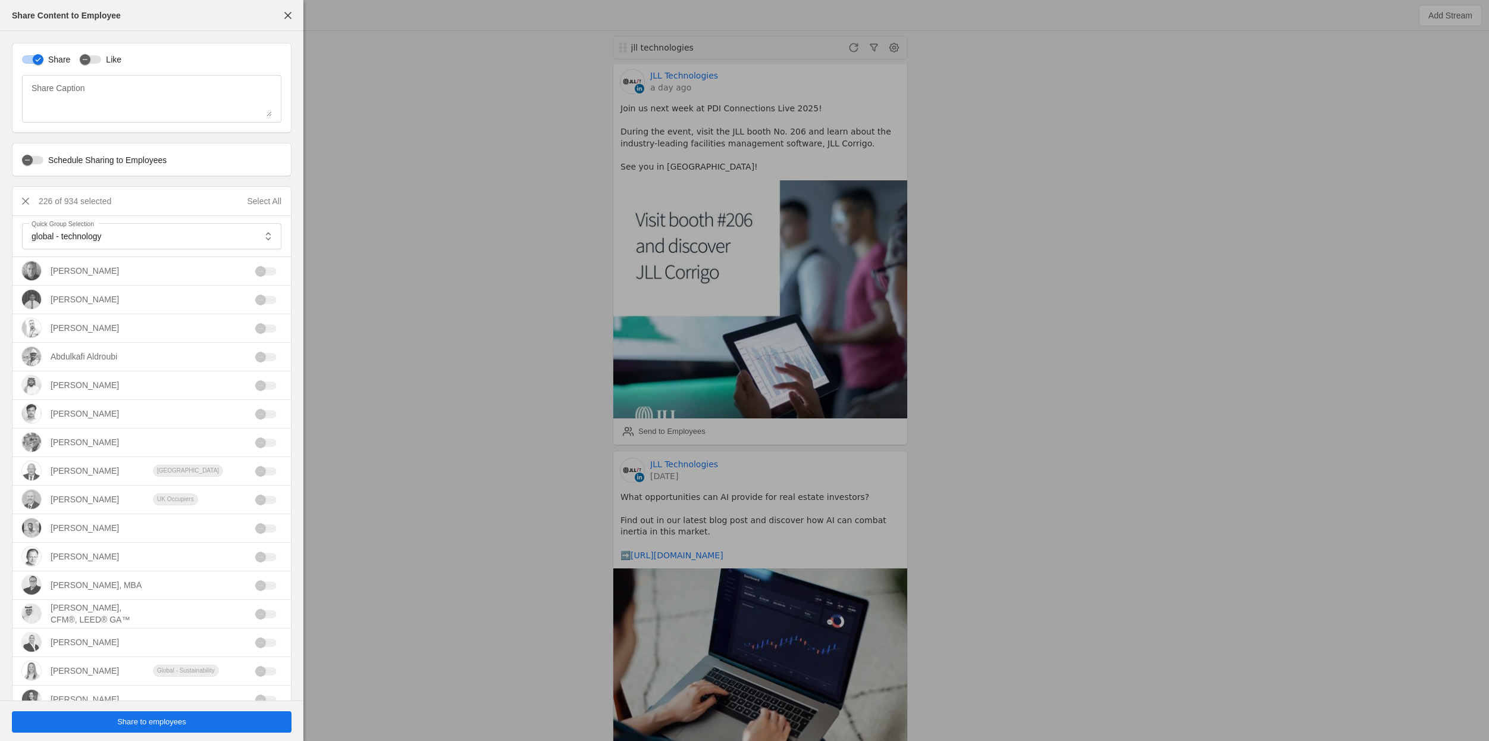
click at [145, 727] on span "Share to employees" at bounding box center [151, 722] width 69 height 12
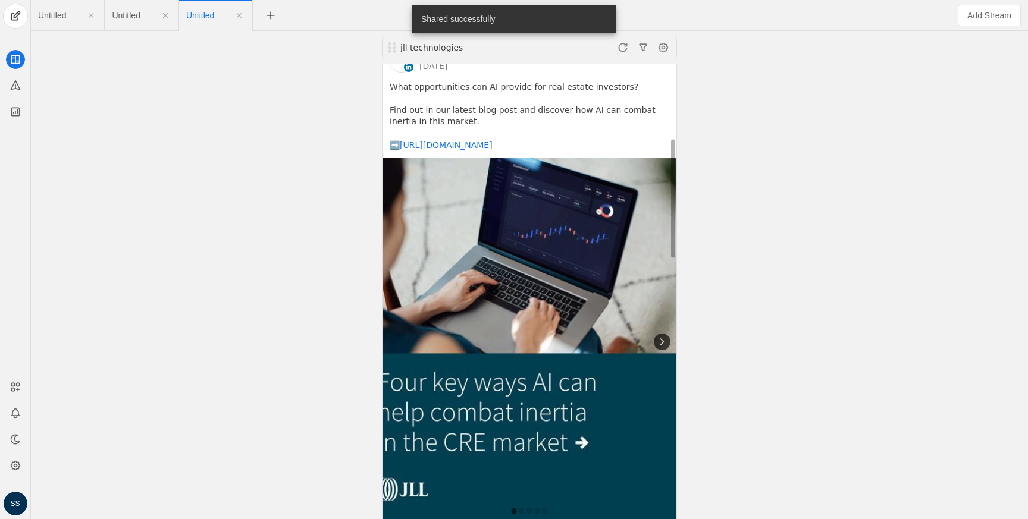
scroll to position [412, 0]
